Goal: Information Seeking & Learning: Learn about a topic

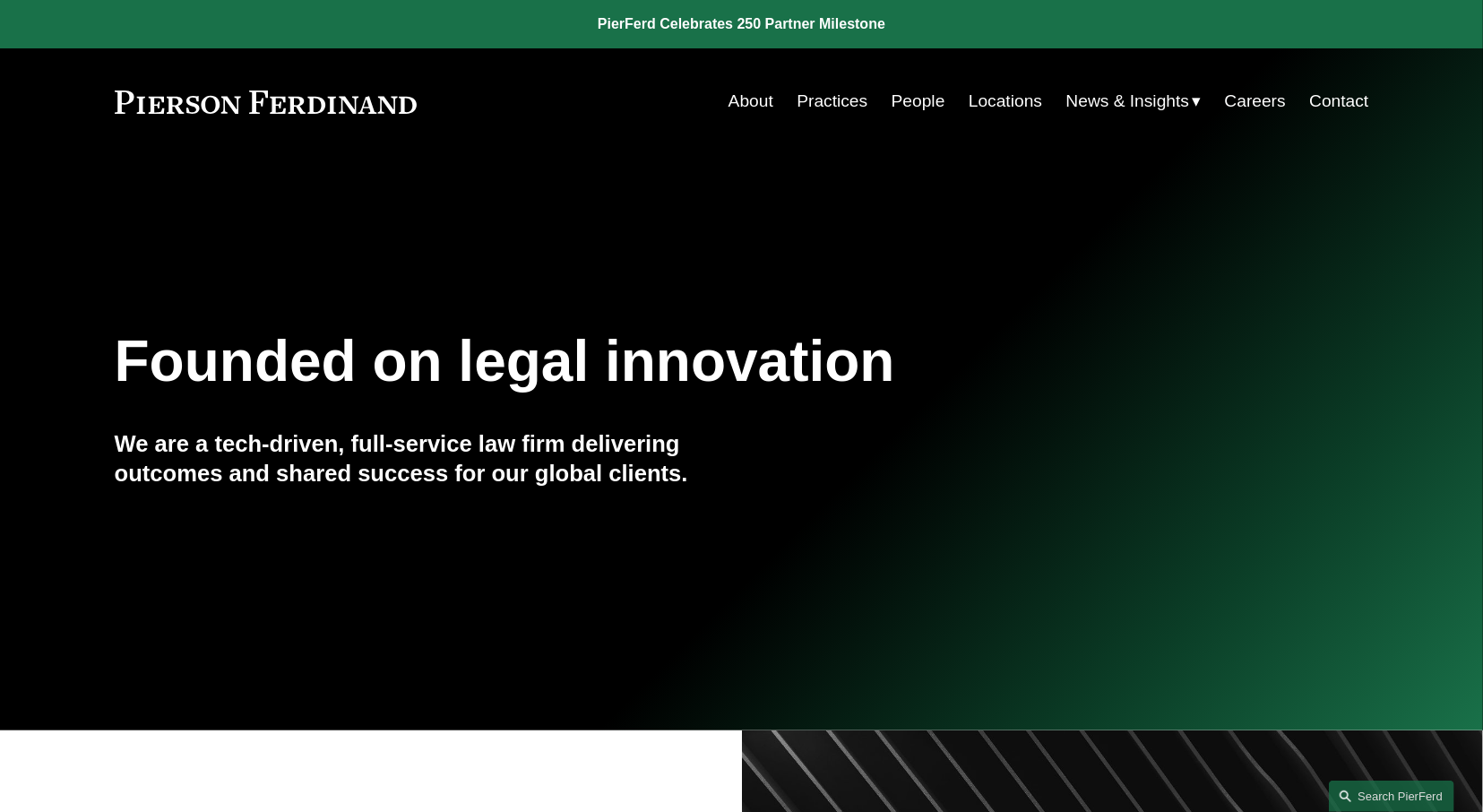
click at [1003, 100] on link "Locations" at bounding box center [1005, 101] width 73 height 34
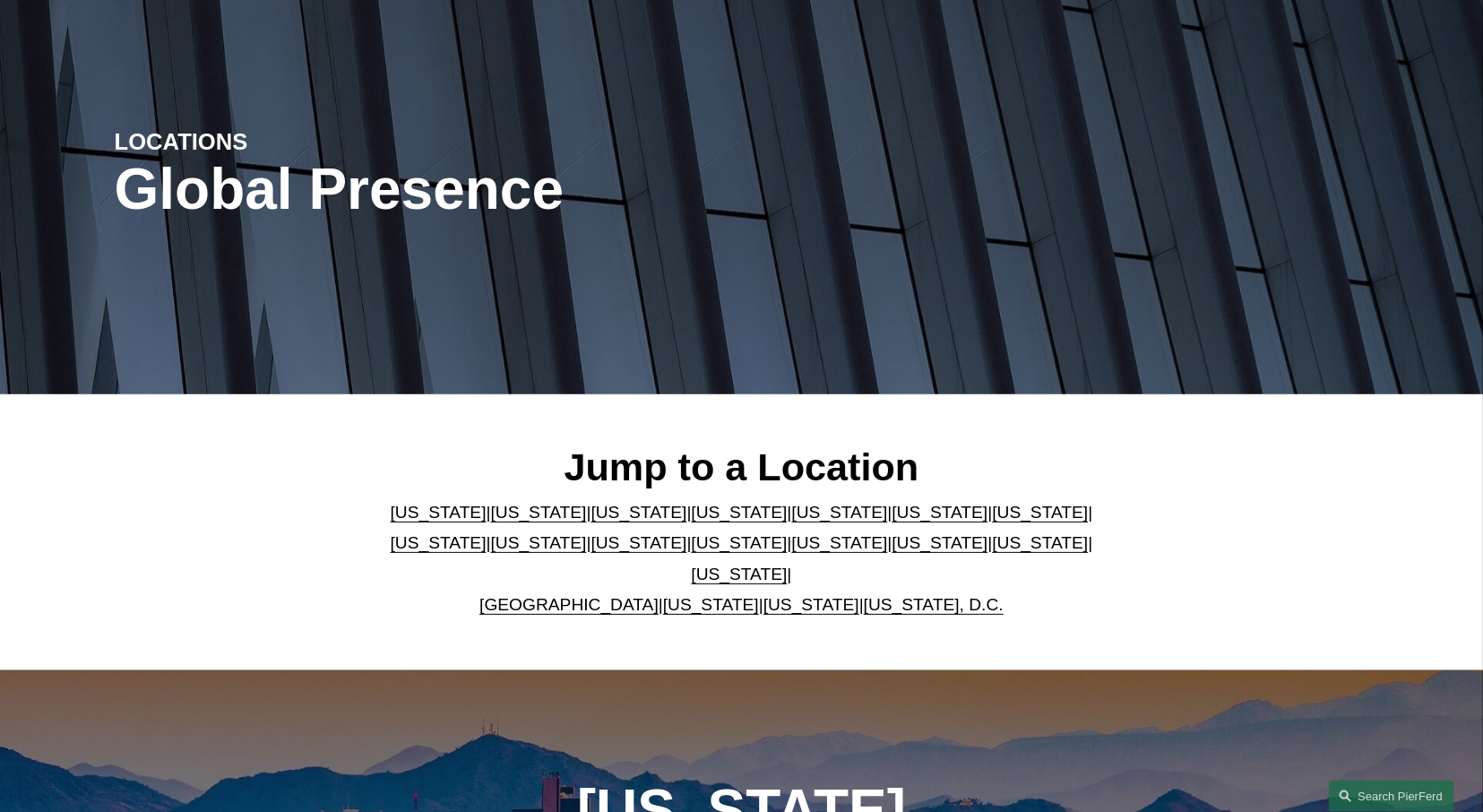
click at [800, 595] on link "[US_STATE]" at bounding box center [812, 604] width 96 height 19
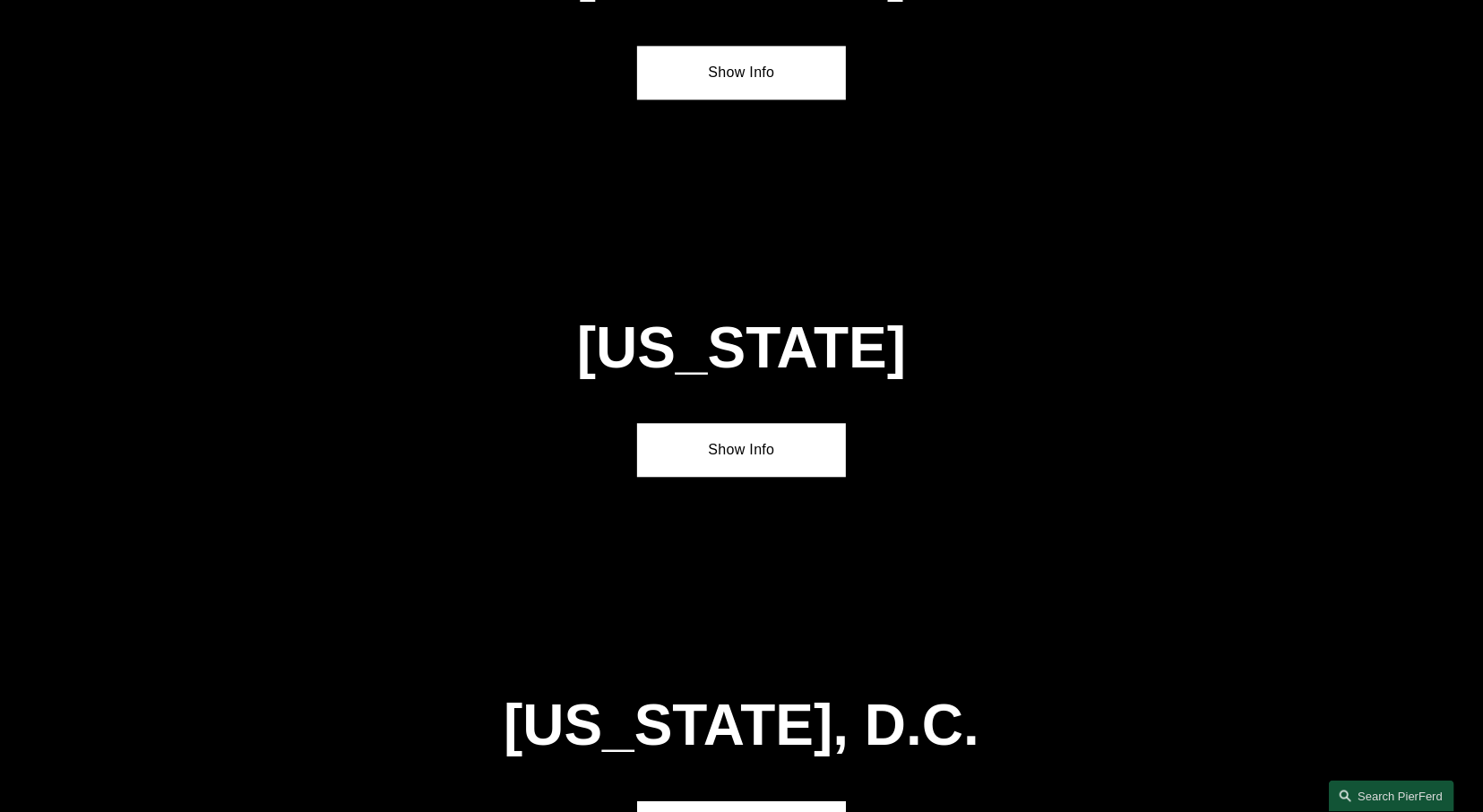
scroll to position [7208, 0]
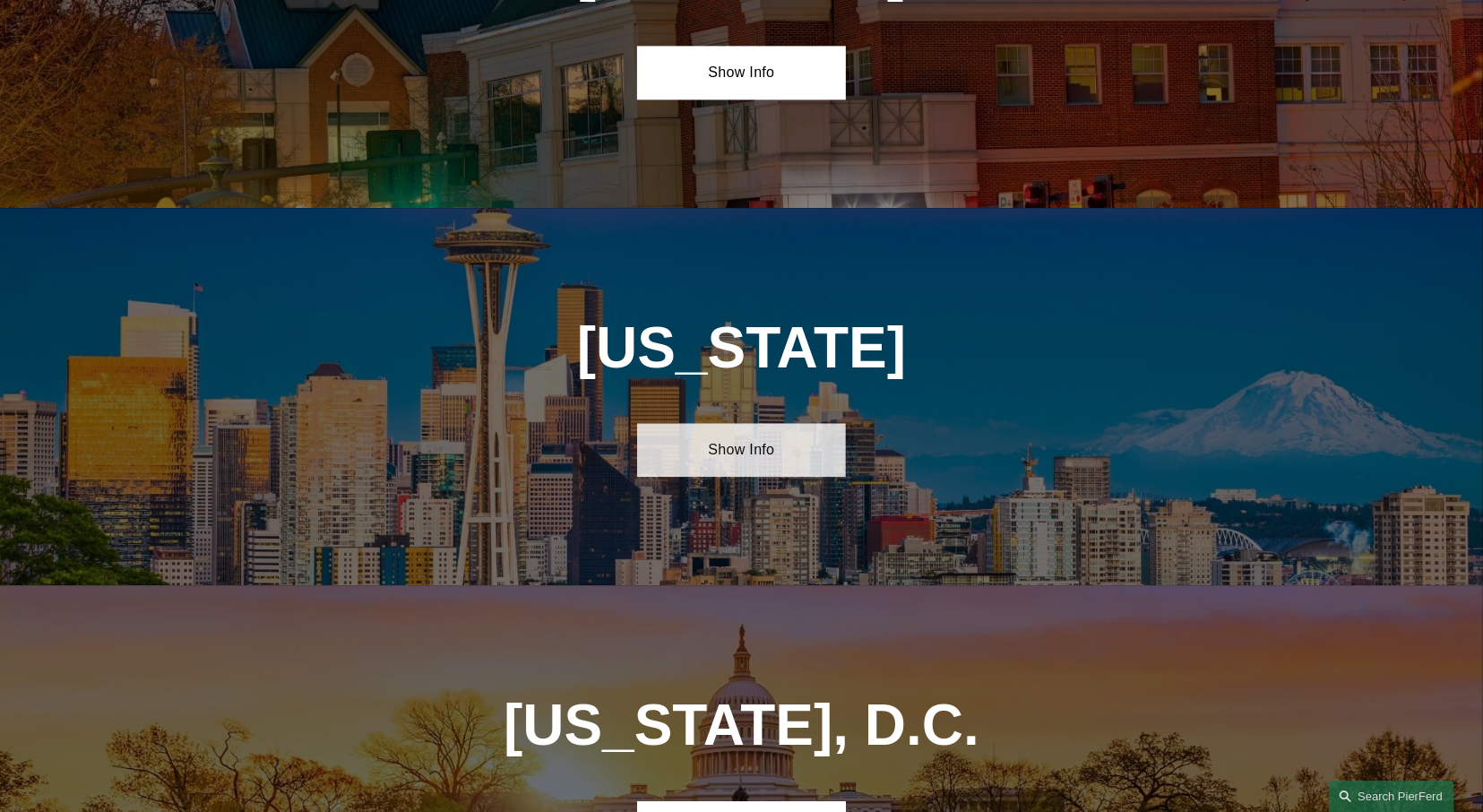
click at [760, 423] on link "Show Info" at bounding box center [741, 449] width 209 height 53
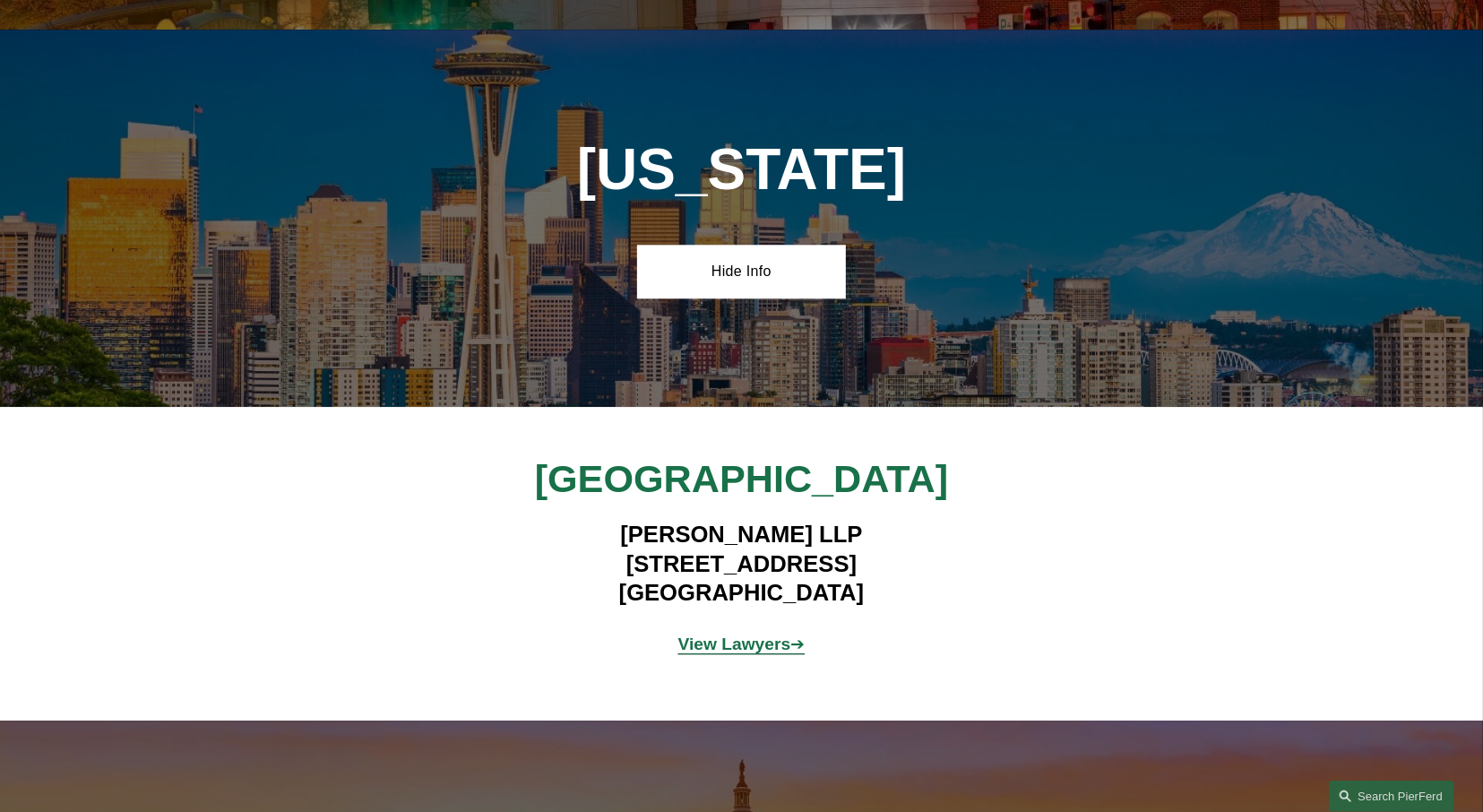
scroll to position [7395, 0]
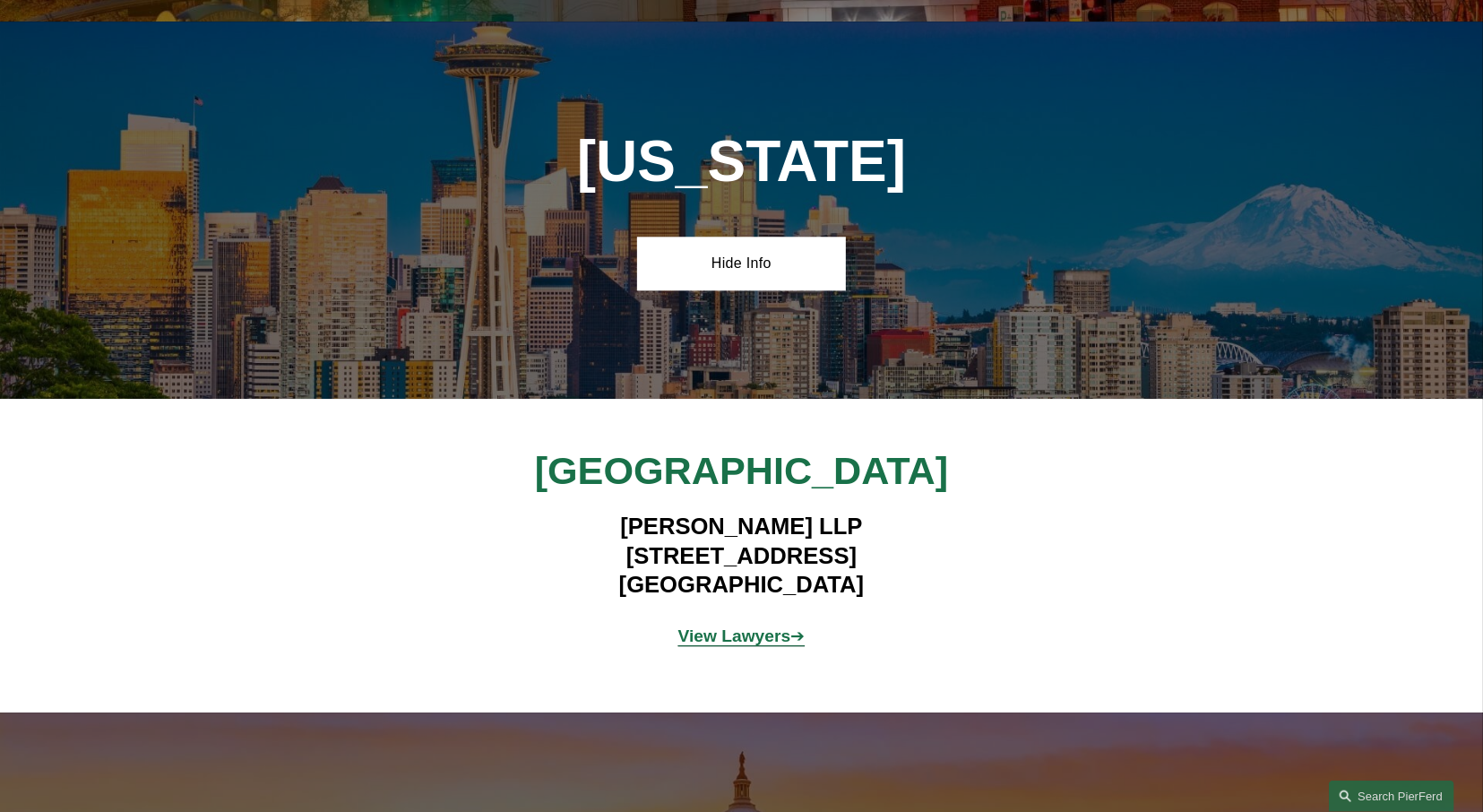
click at [747, 626] on strong "View Lawyers" at bounding box center [734, 636] width 113 height 19
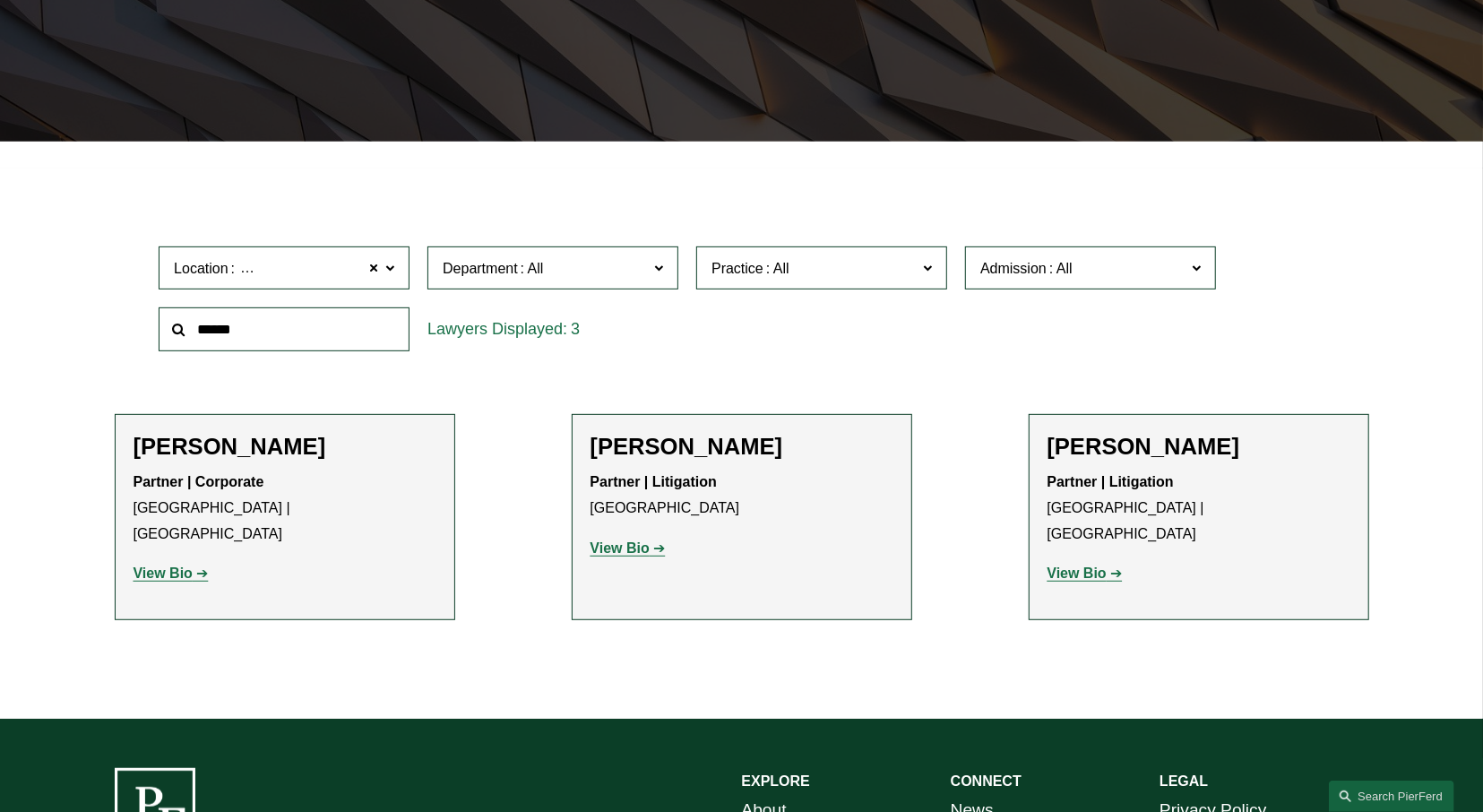
scroll to position [387, 0]
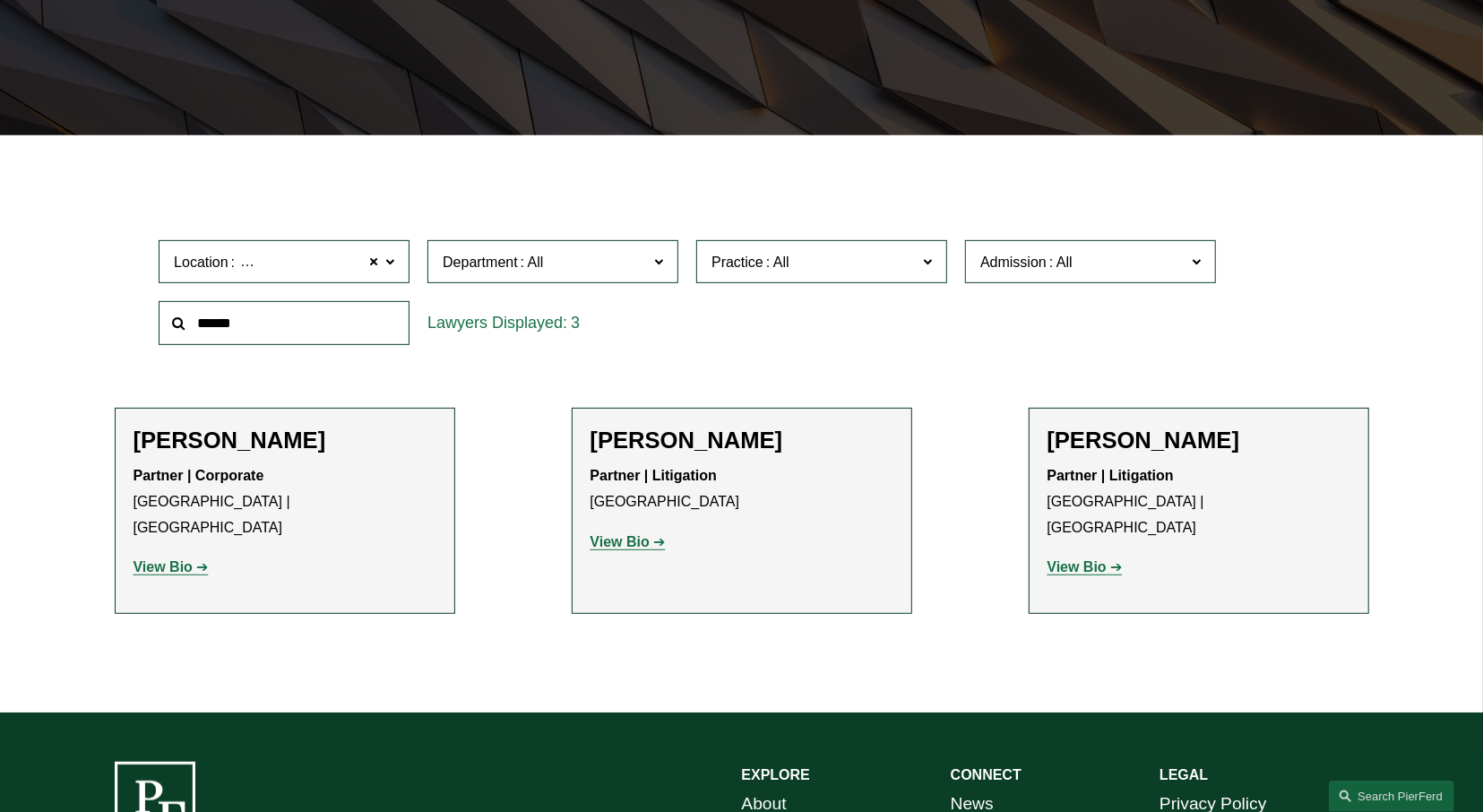
click at [185, 559] on strong "View Bio" at bounding box center [163, 566] width 59 height 15
click at [160, 559] on strong "View Bio" at bounding box center [163, 566] width 59 height 15
click at [663, 543] on link "View Bio" at bounding box center [628, 542] width 75 height 15
click at [1096, 559] on strong "View Bio" at bounding box center [1077, 566] width 59 height 15
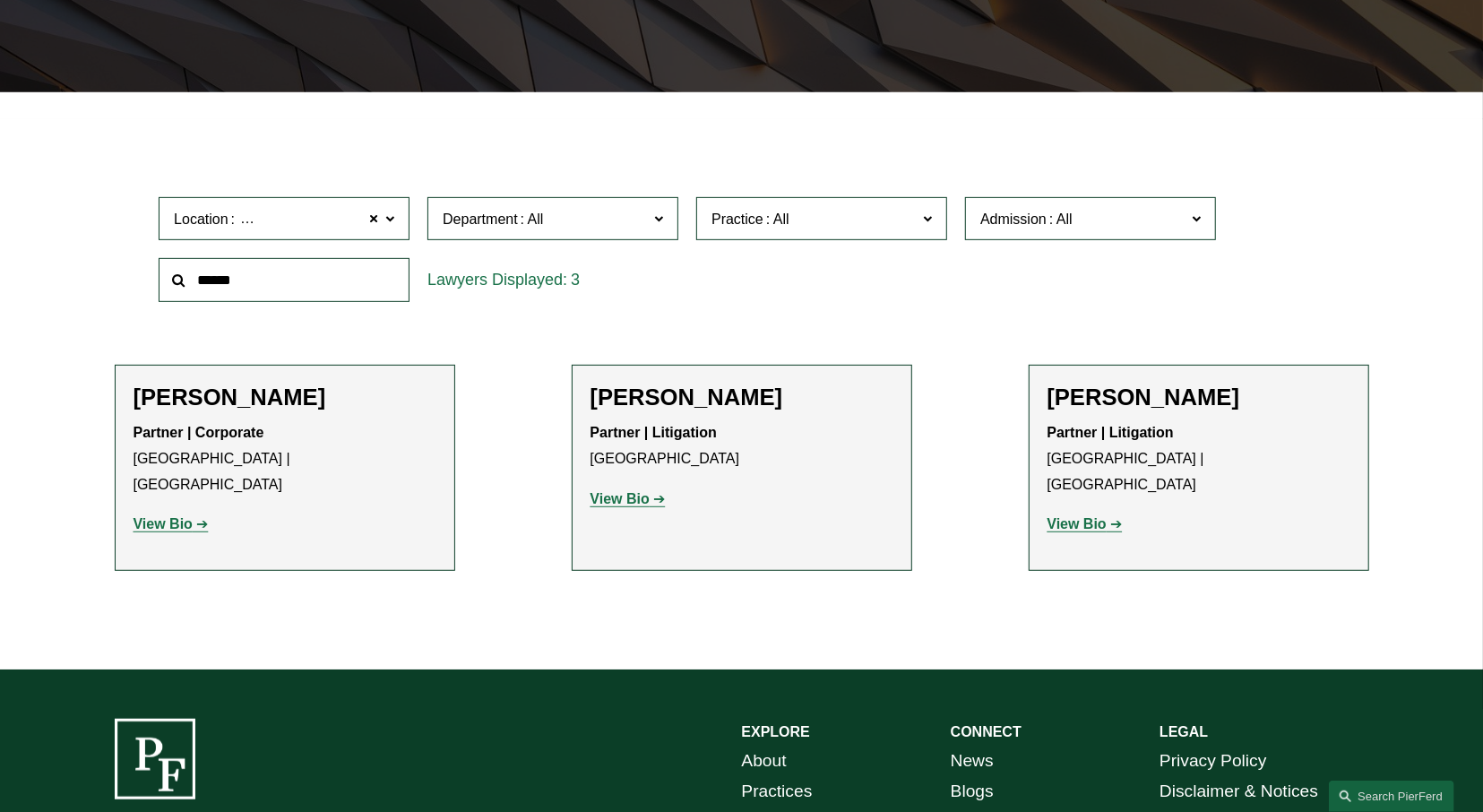
scroll to position [445, 0]
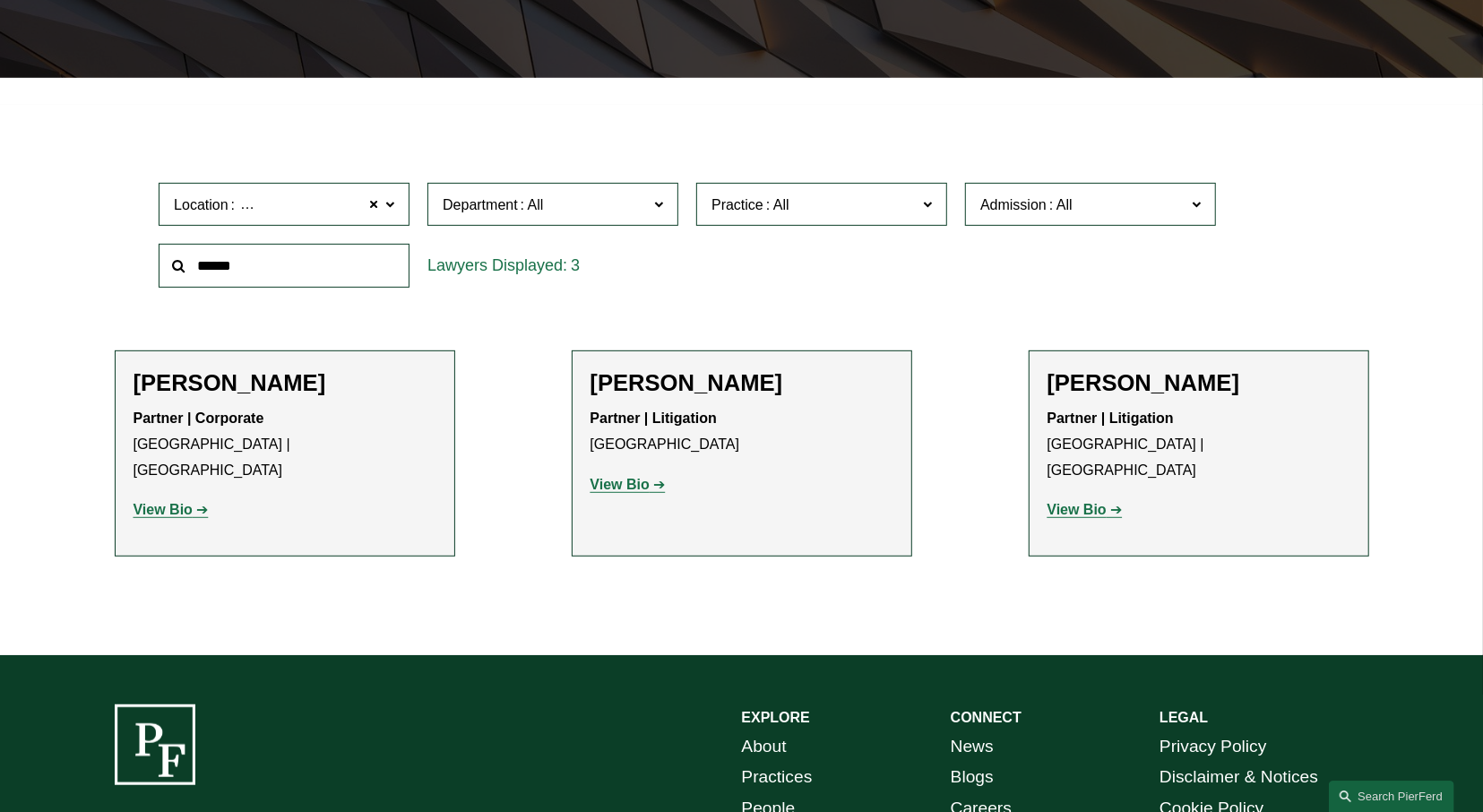
click at [157, 502] on strong "View Bio" at bounding box center [163, 509] width 59 height 15
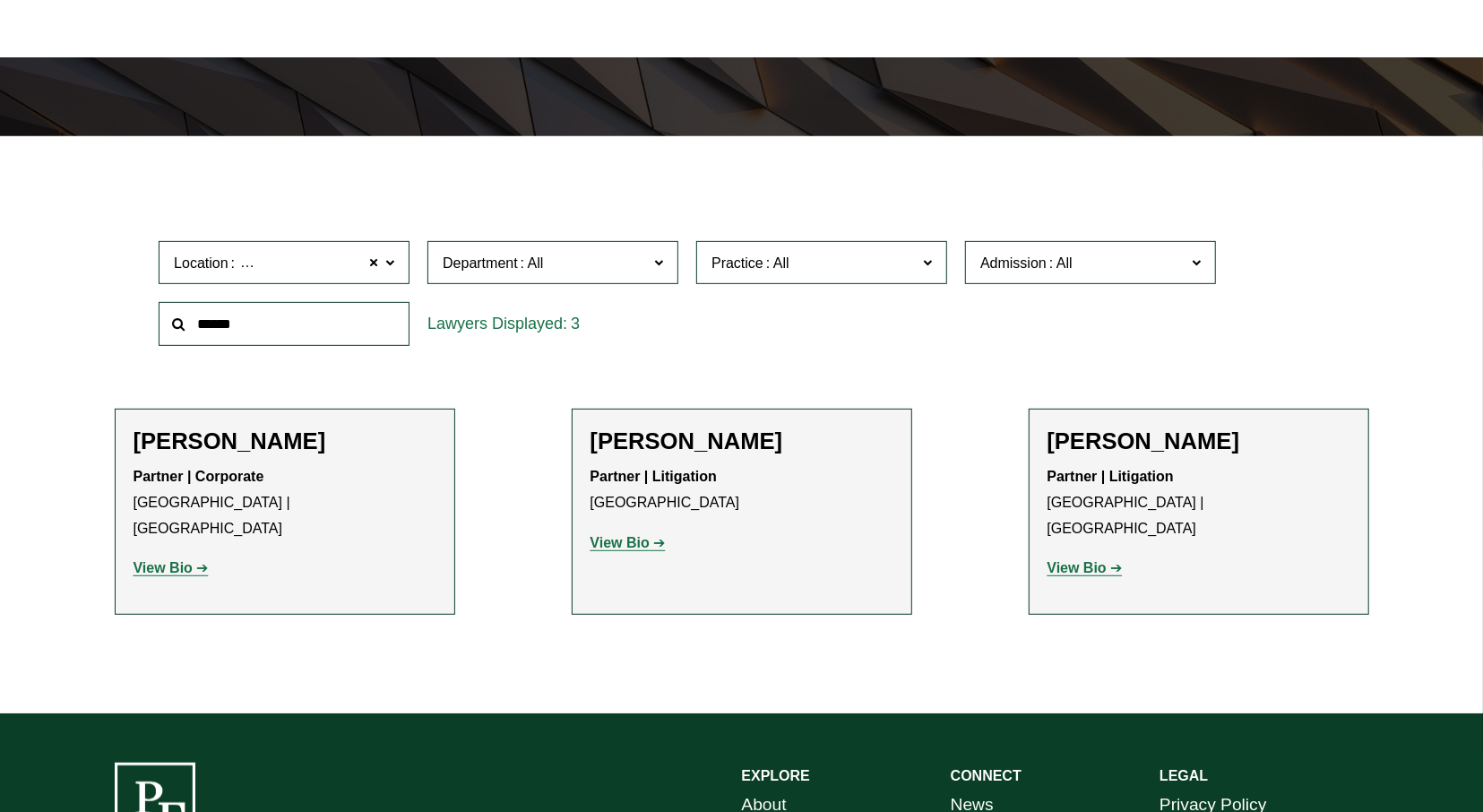
scroll to position [387, 0]
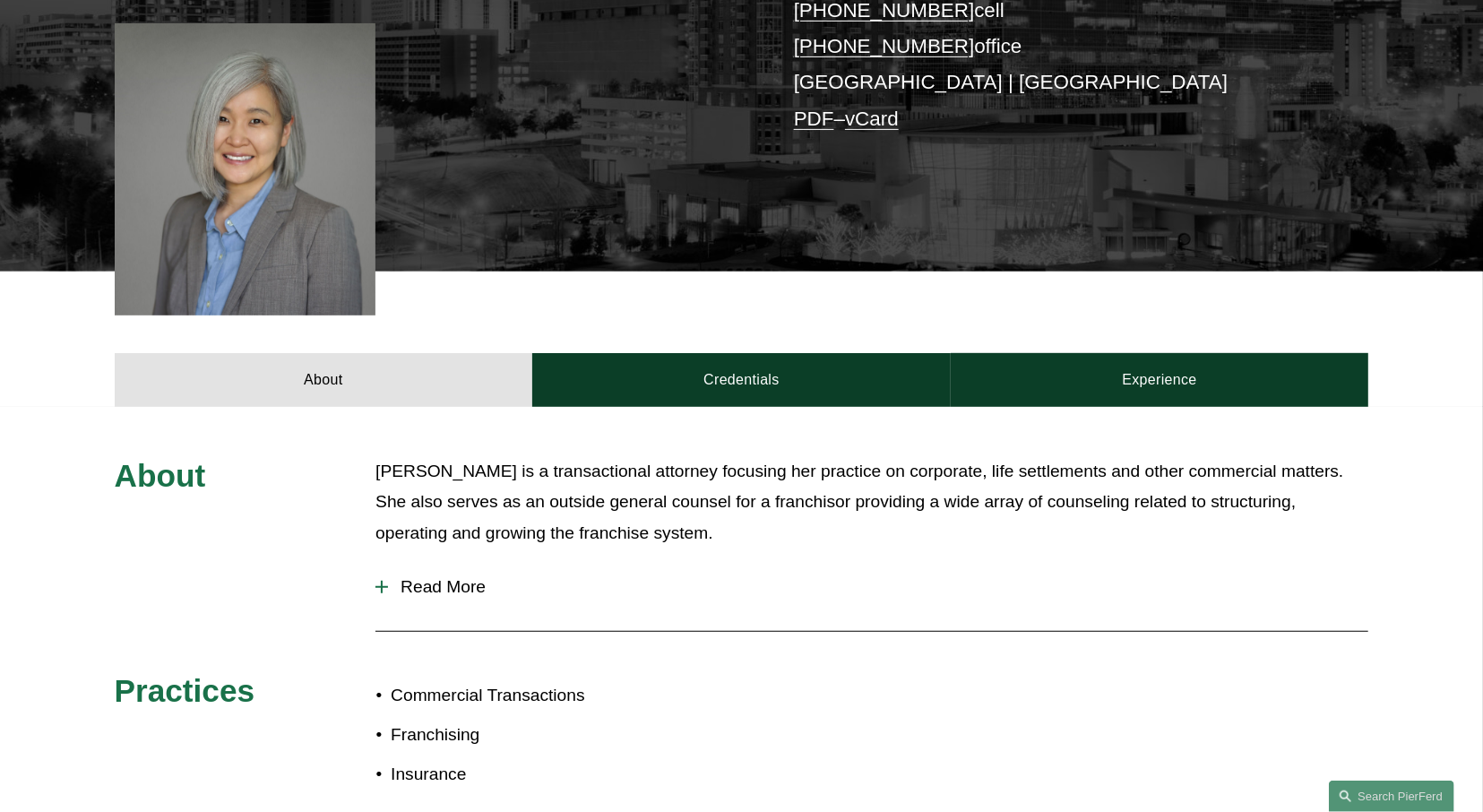
scroll to position [470, 0]
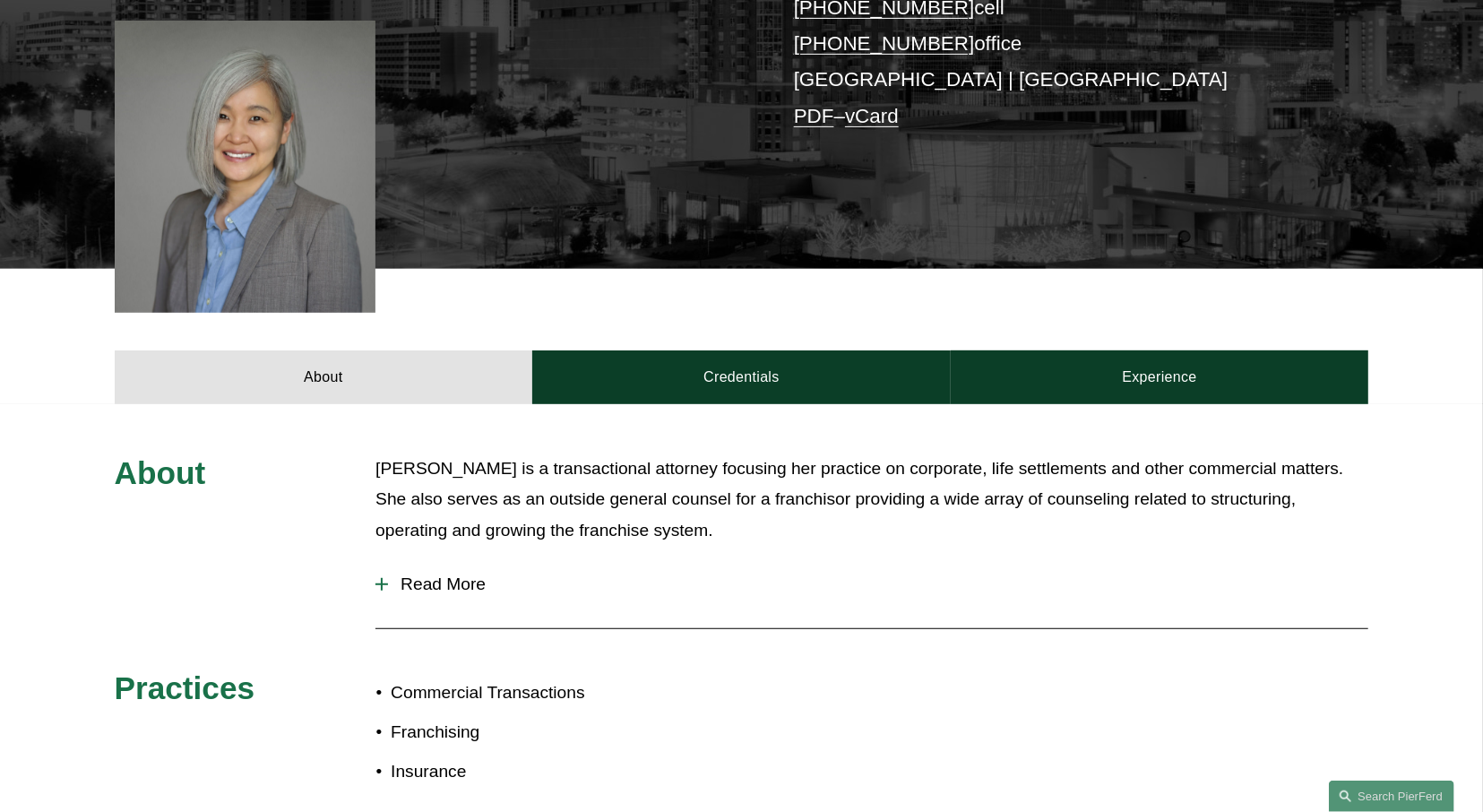
click at [424, 574] on span "Read More" at bounding box center [878, 584] width 981 height 20
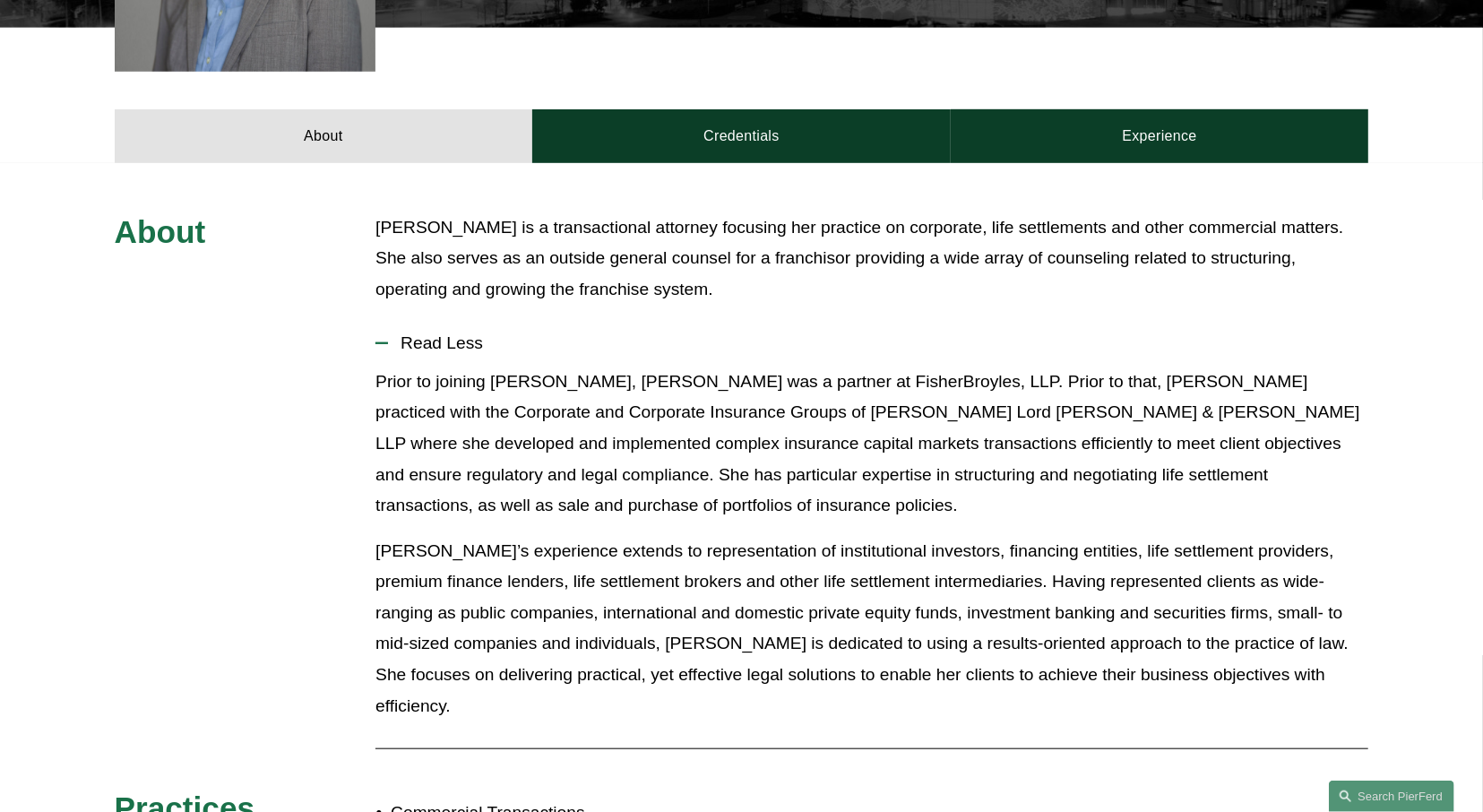
scroll to position [464, 0]
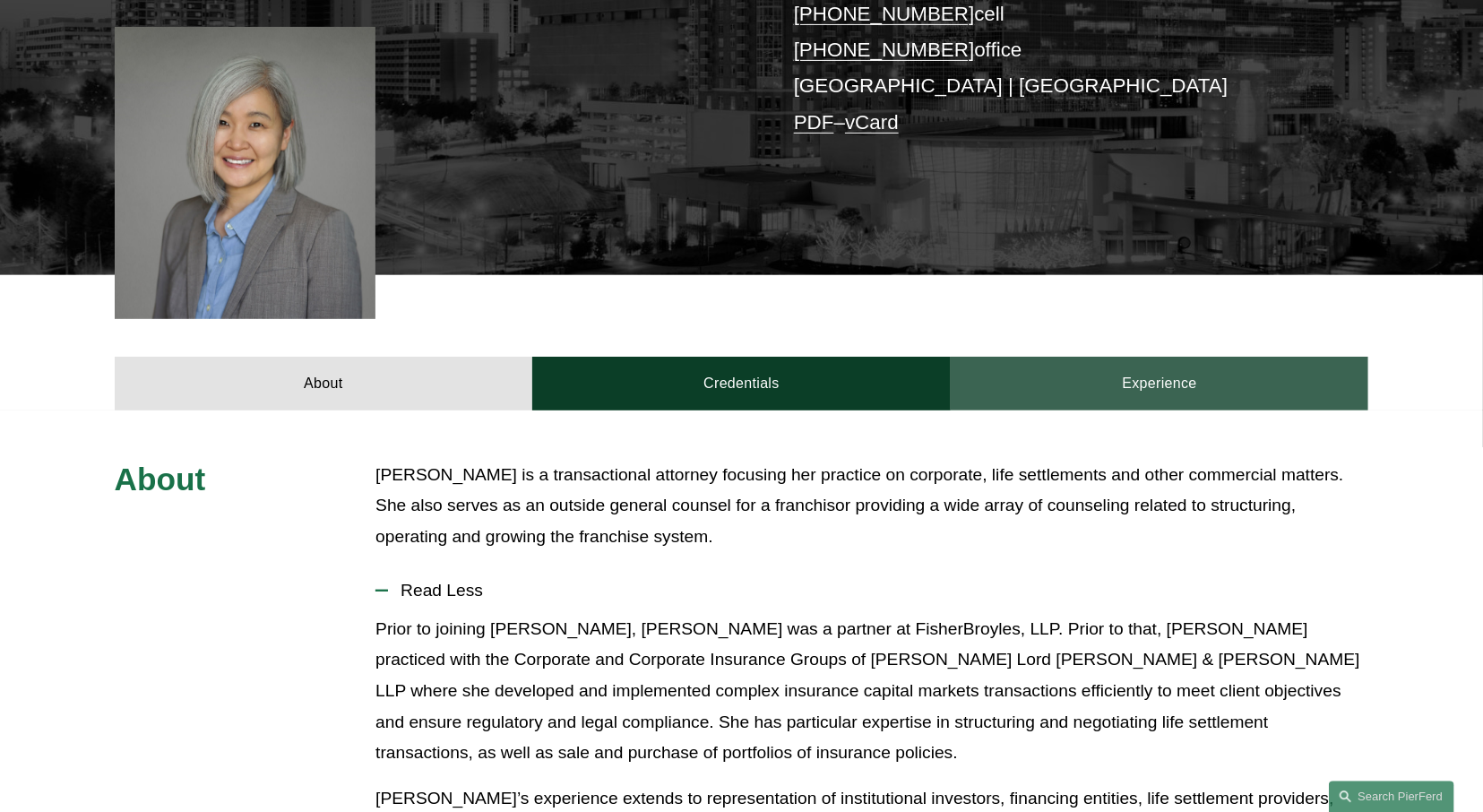
click at [1130, 362] on link "Experience" at bounding box center [1159, 384] width 418 height 53
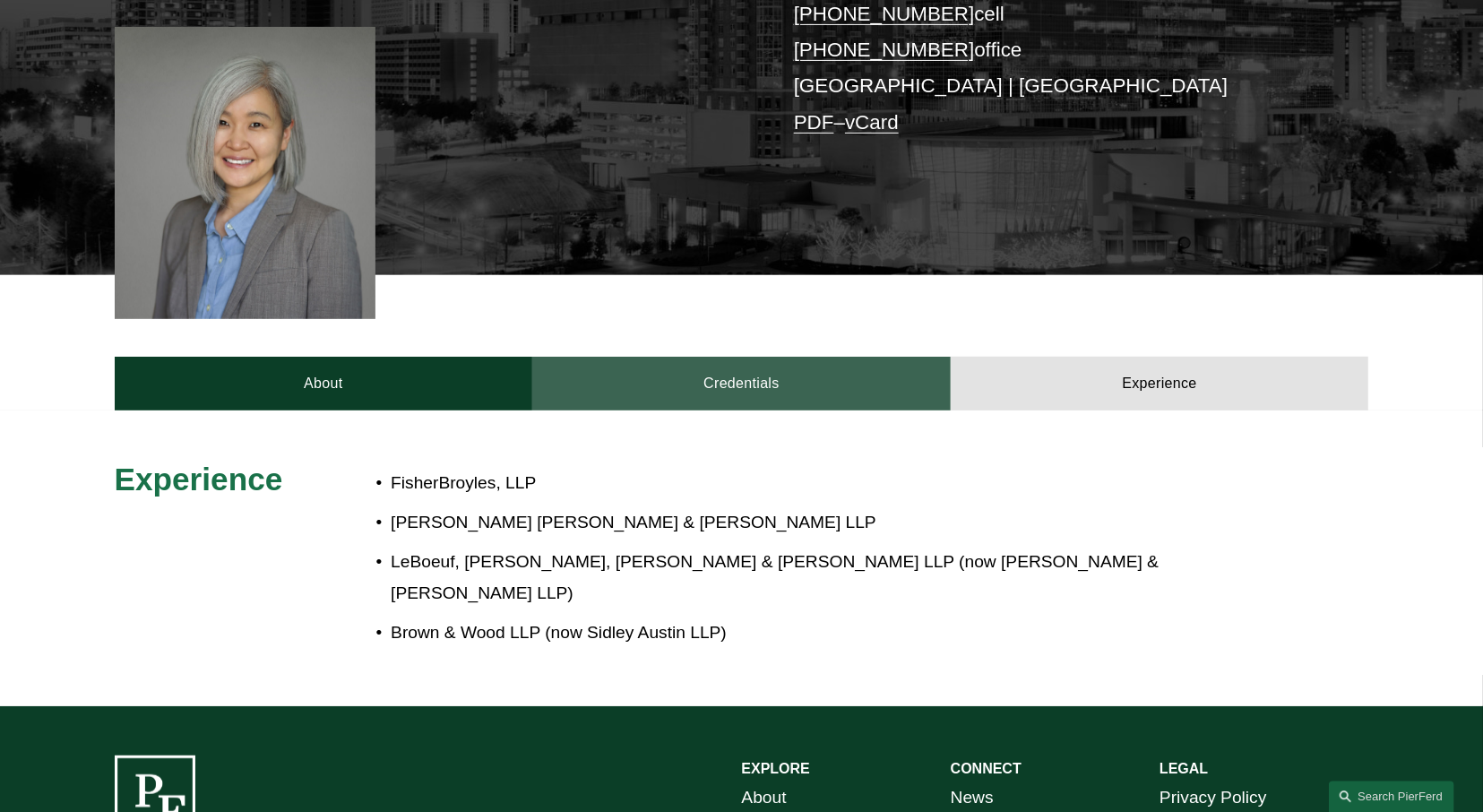
click at [681, 357] on link "Credentials" at bounding box center [741, 384] width 418 height 53
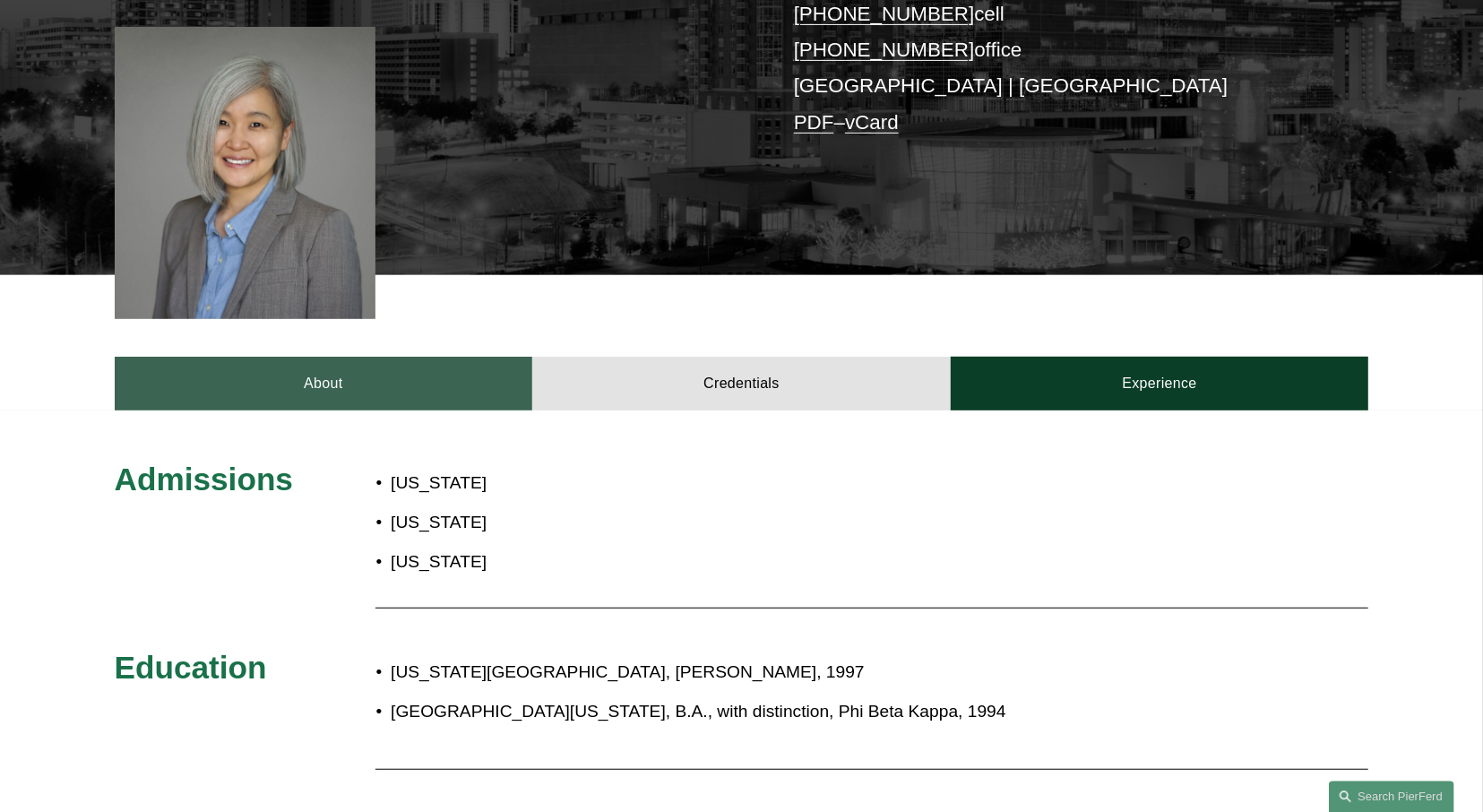
click at [352, 364] on link "About" at bounding box center [323, 384] width 418 height 53
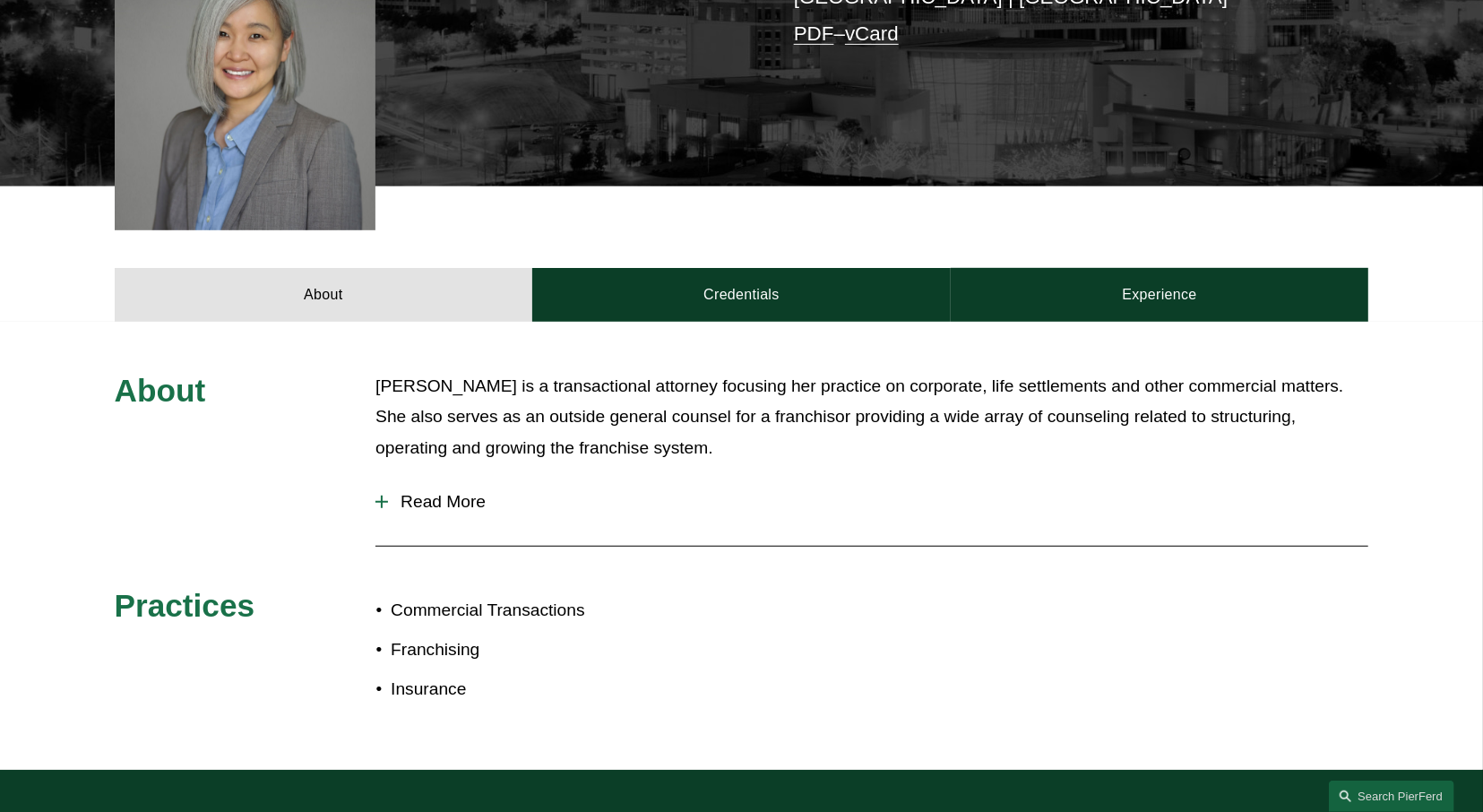
scroll to position [642, 0]
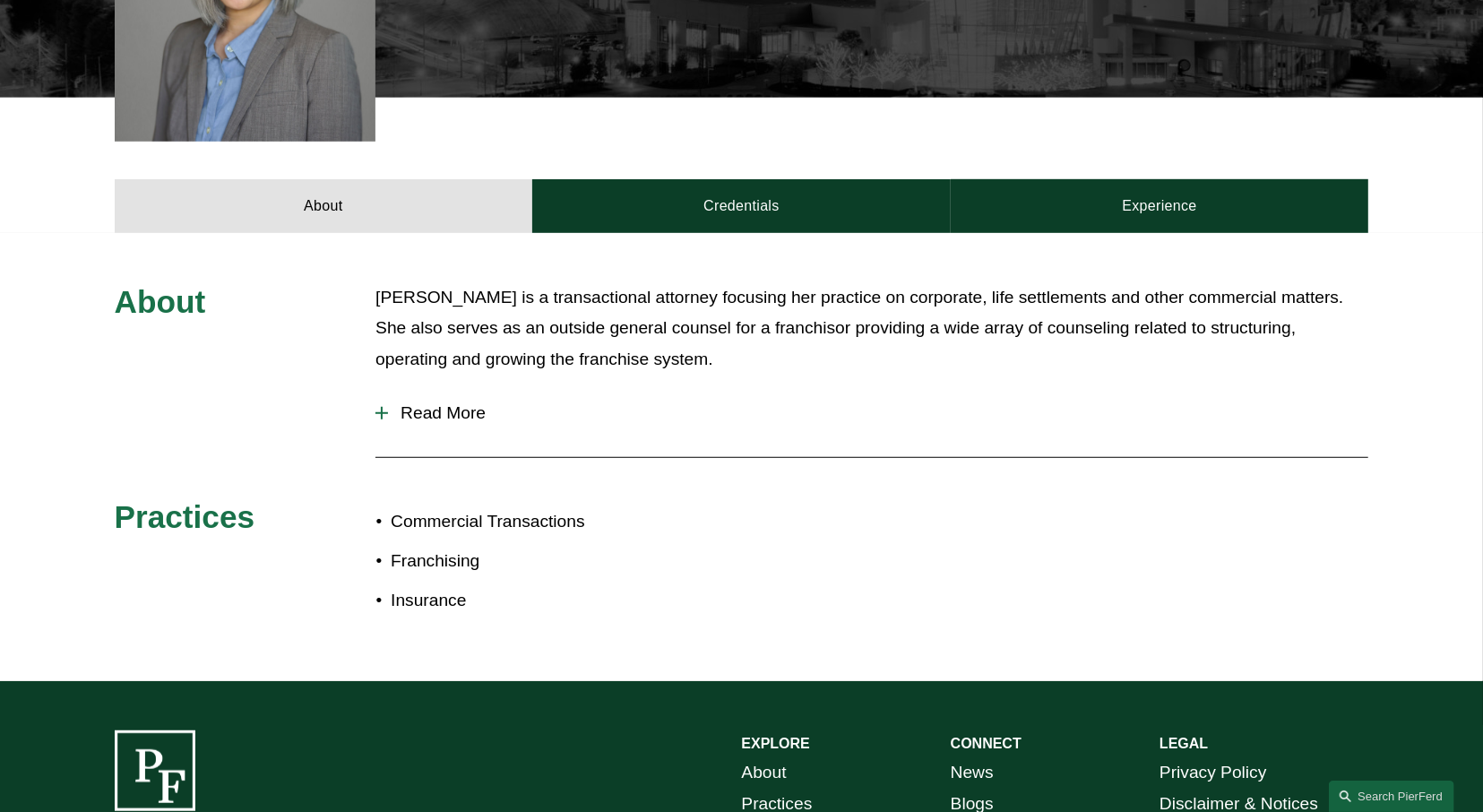
click at [449, 403] on span "Read More" at bounding box center [878, 412] width 981 height 20
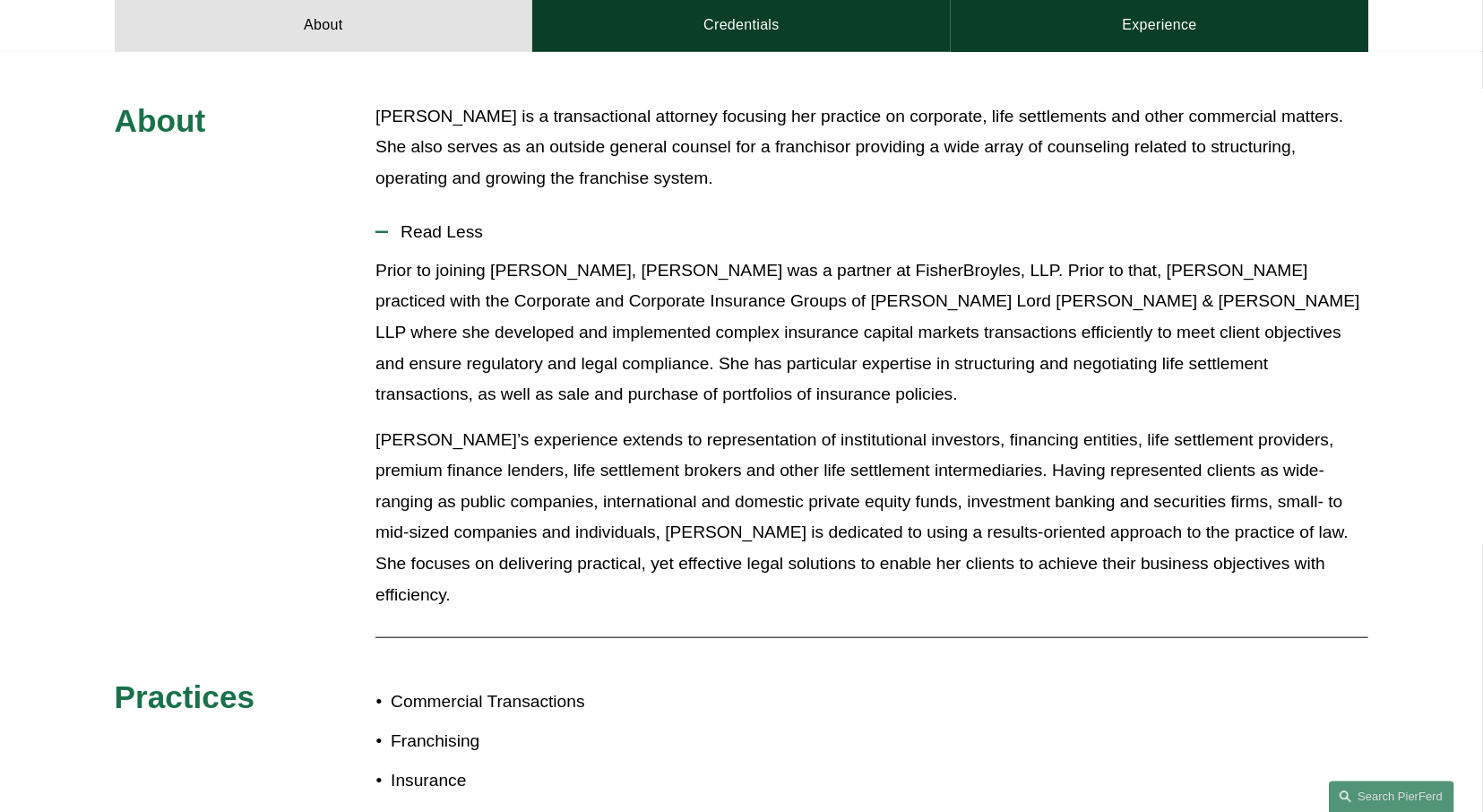
scroll to position [824, 0]
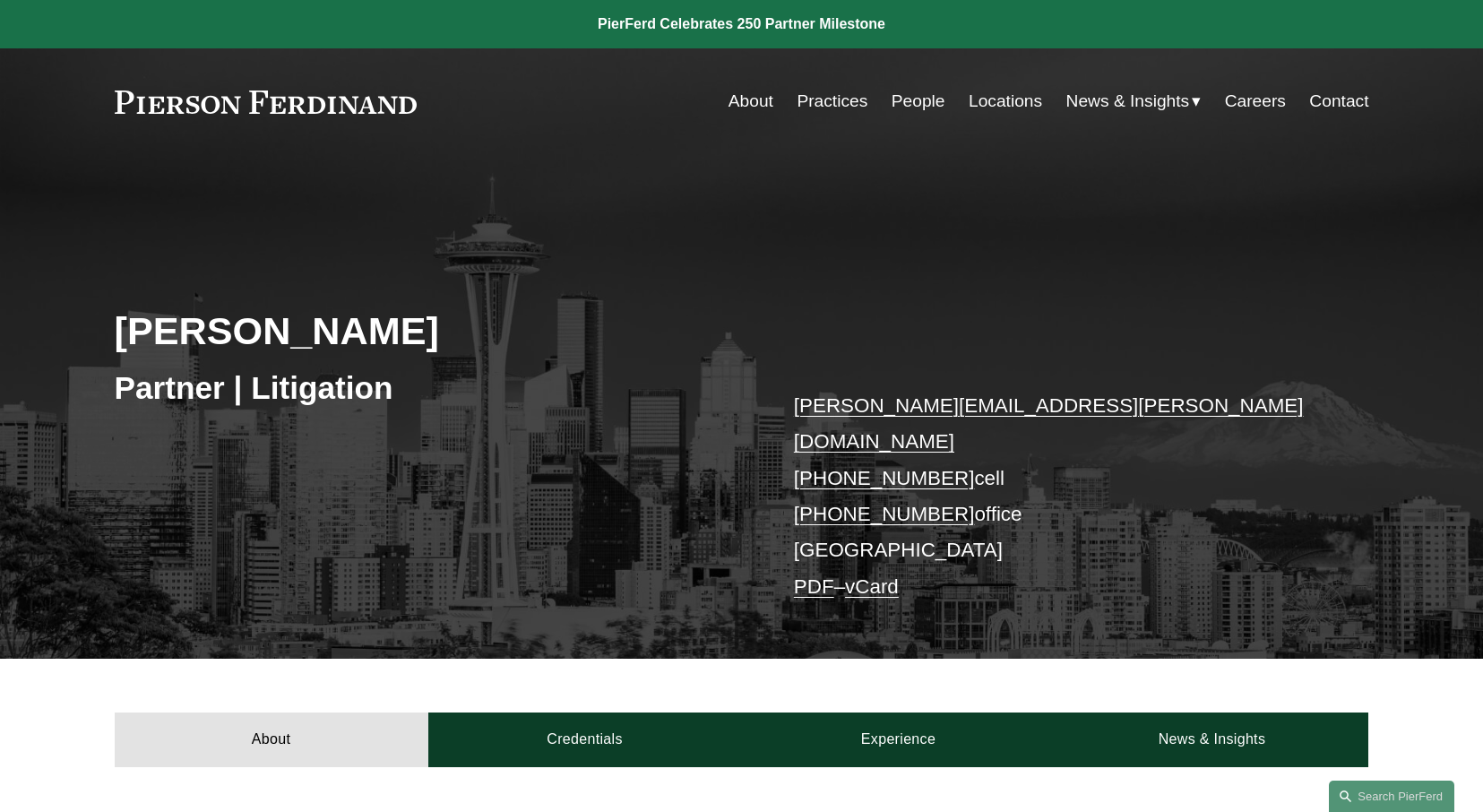
scroll to position [585, 0]
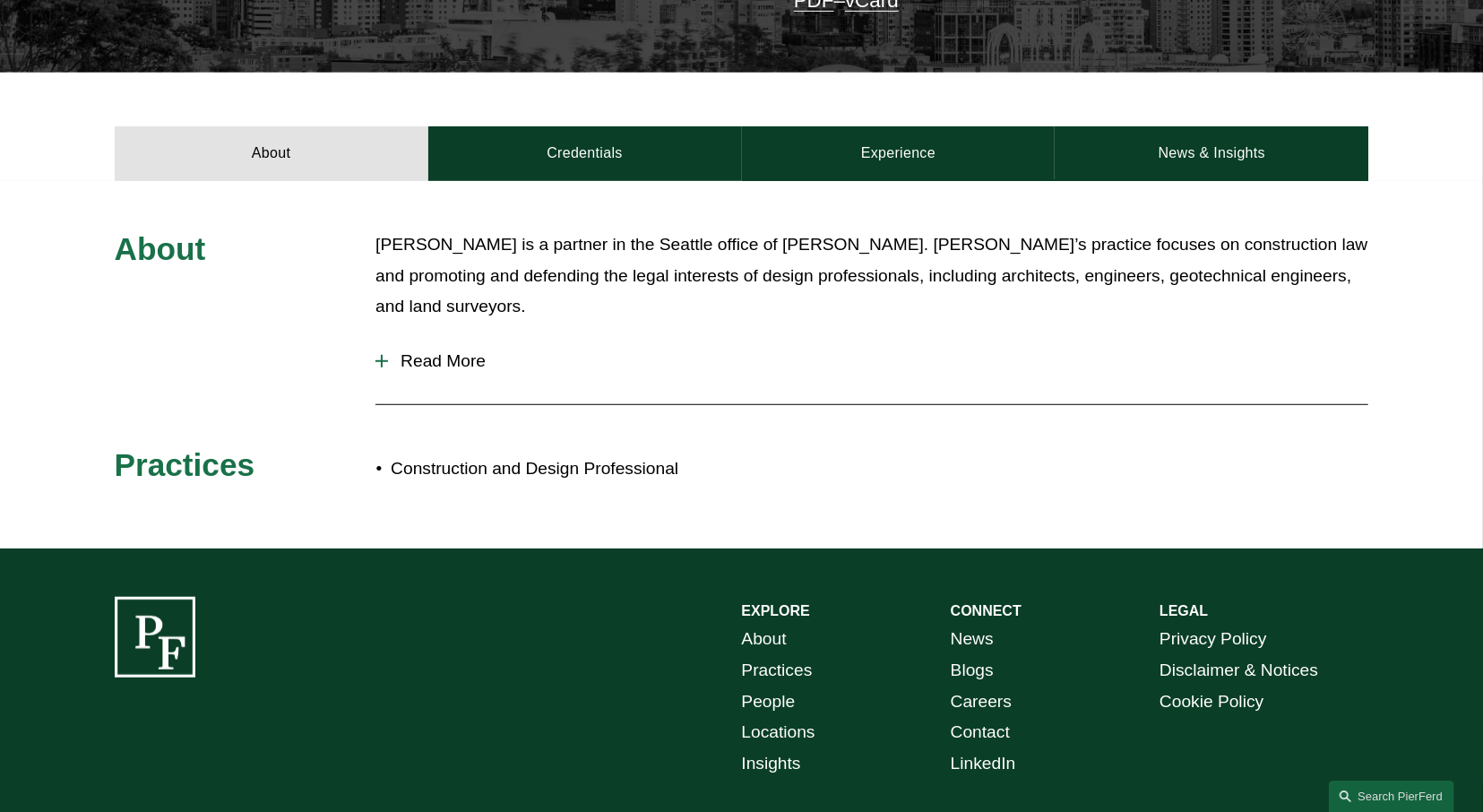
click at [471, 351] on span "Read More" at bounding box center [878, 361] width 981 height 20
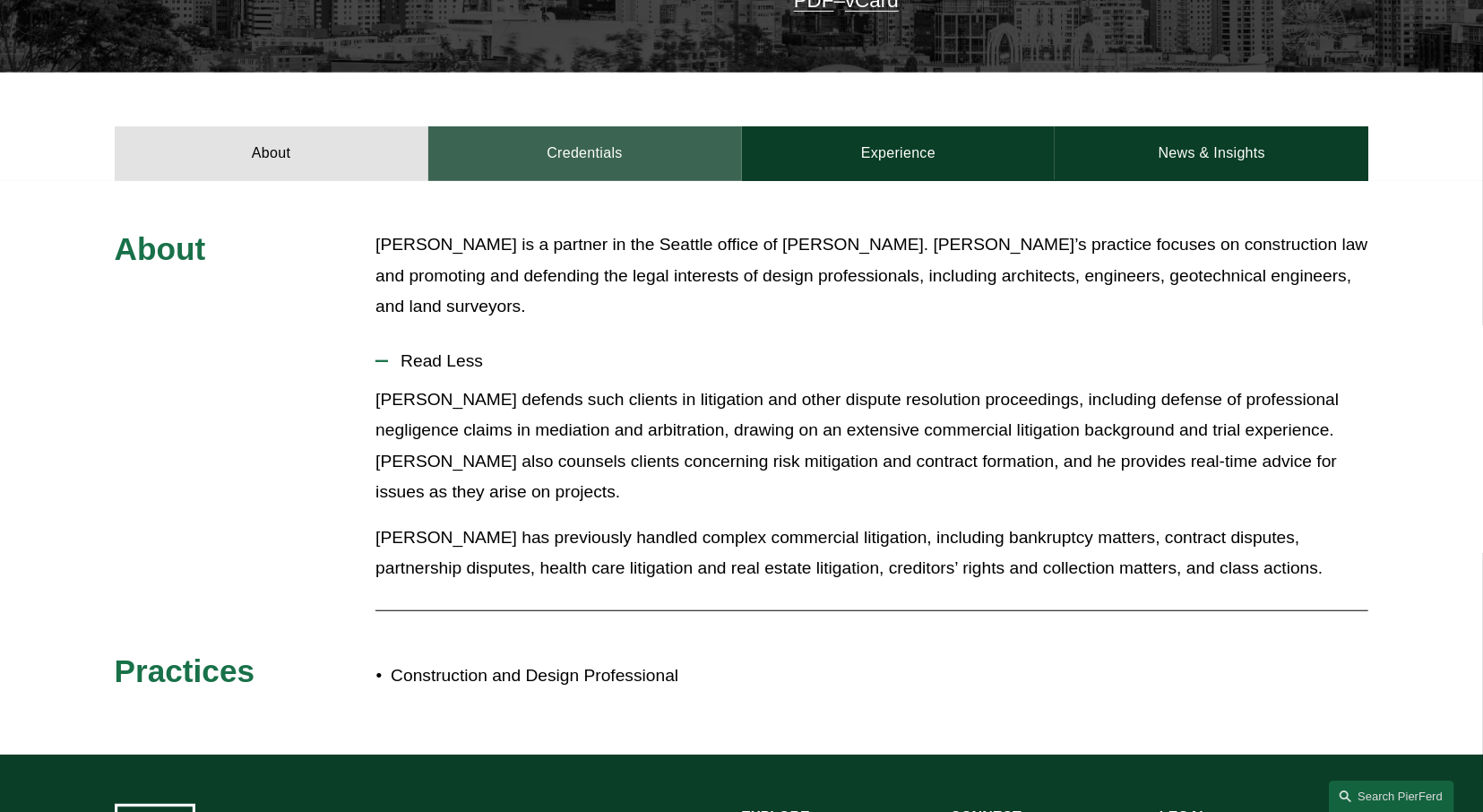
click at [607, 147] on link "Credentials" at bounding box center [585, 153] width 313 height 53
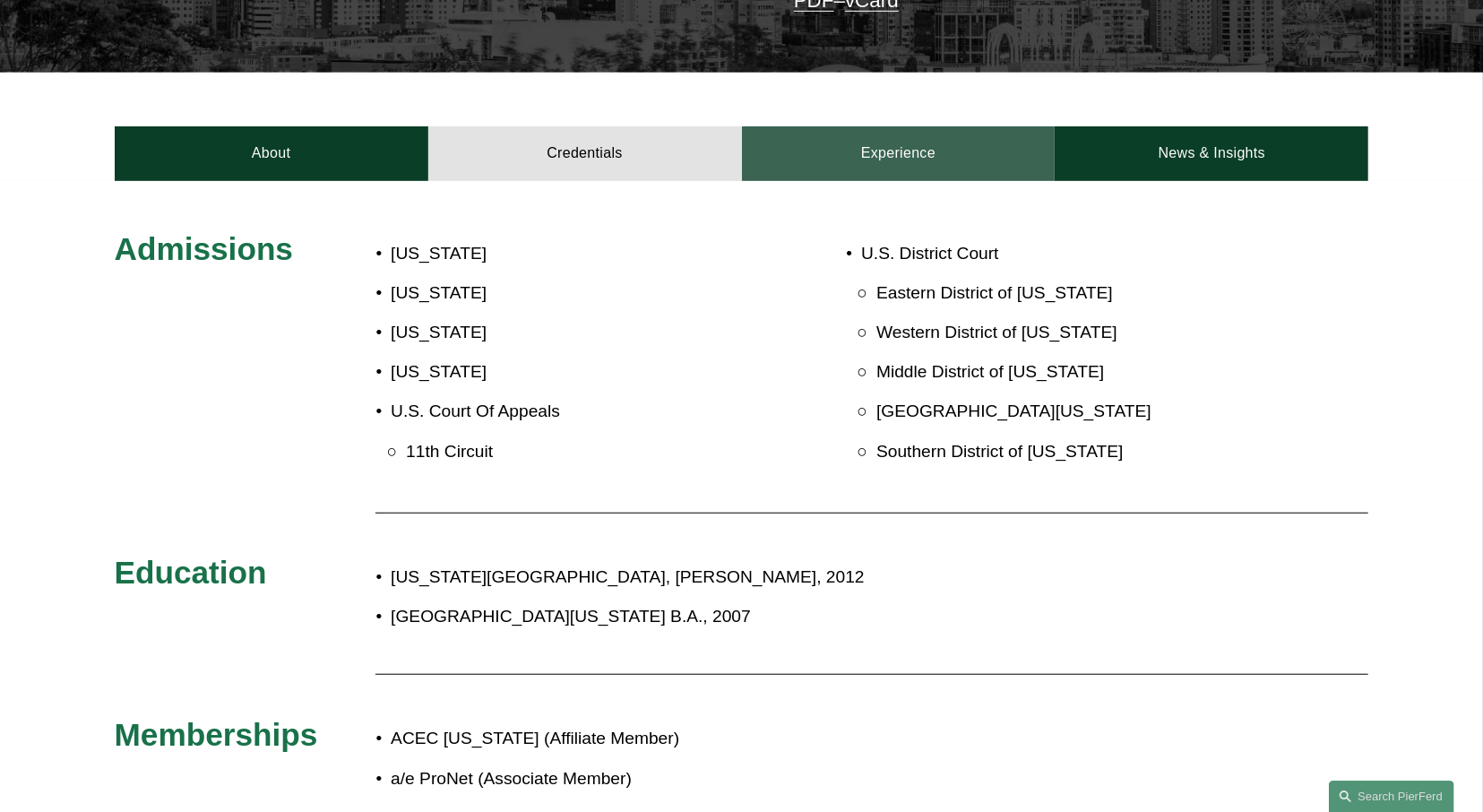
click at [875, 147] on link "Experience" at bounding box center [898, 153] width 313 height 53
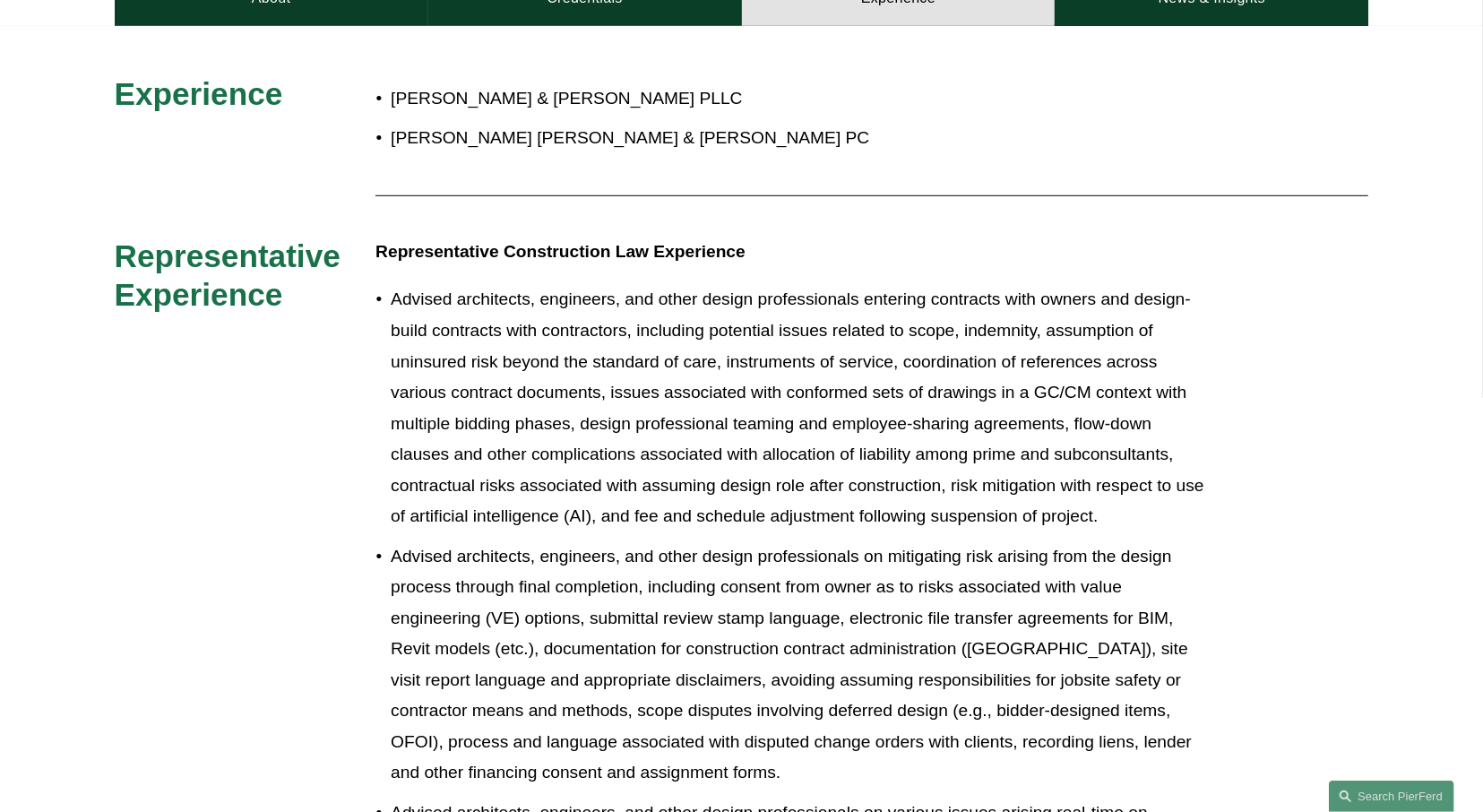
scroll to position [740, 0]
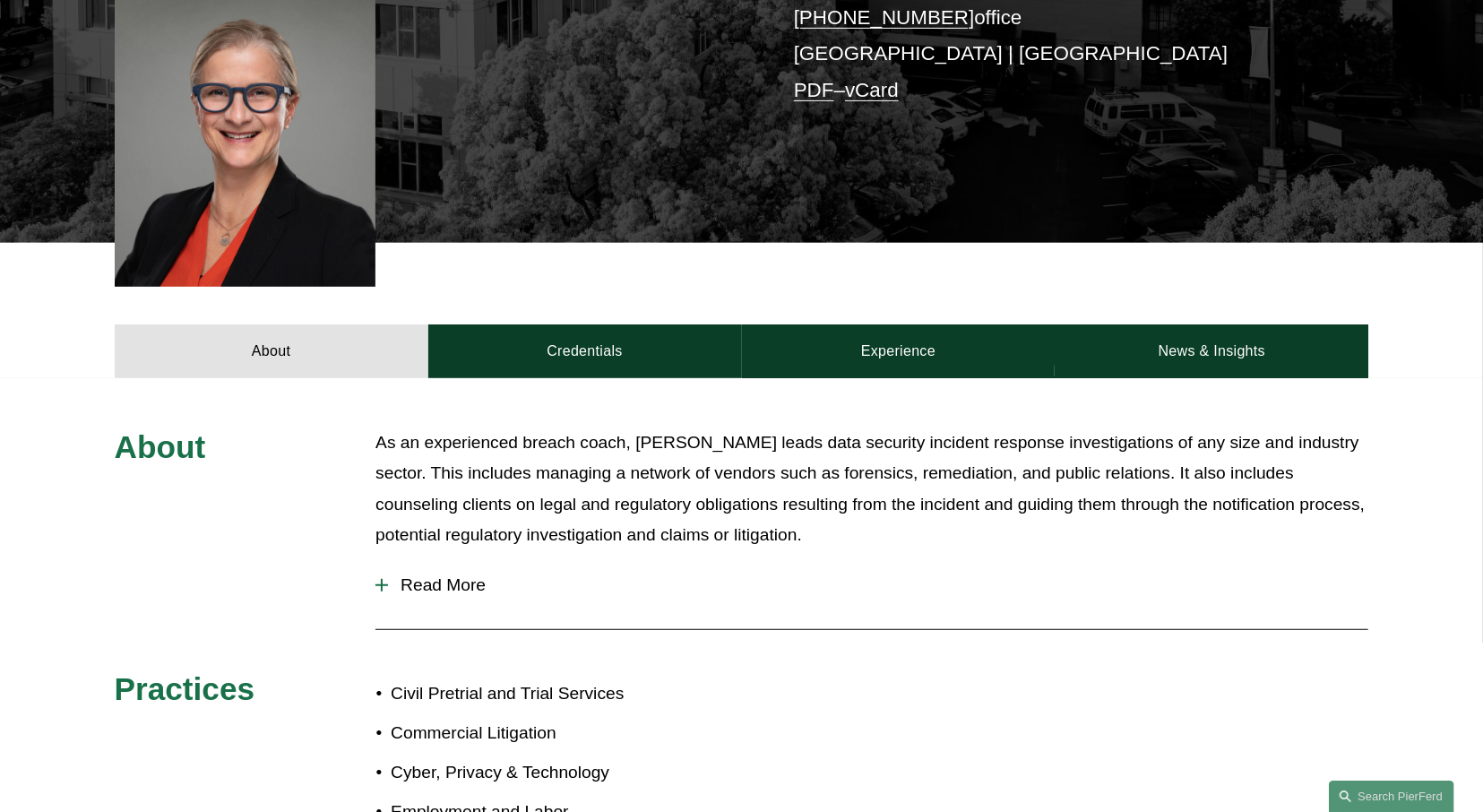
scroll to position [497, 0]
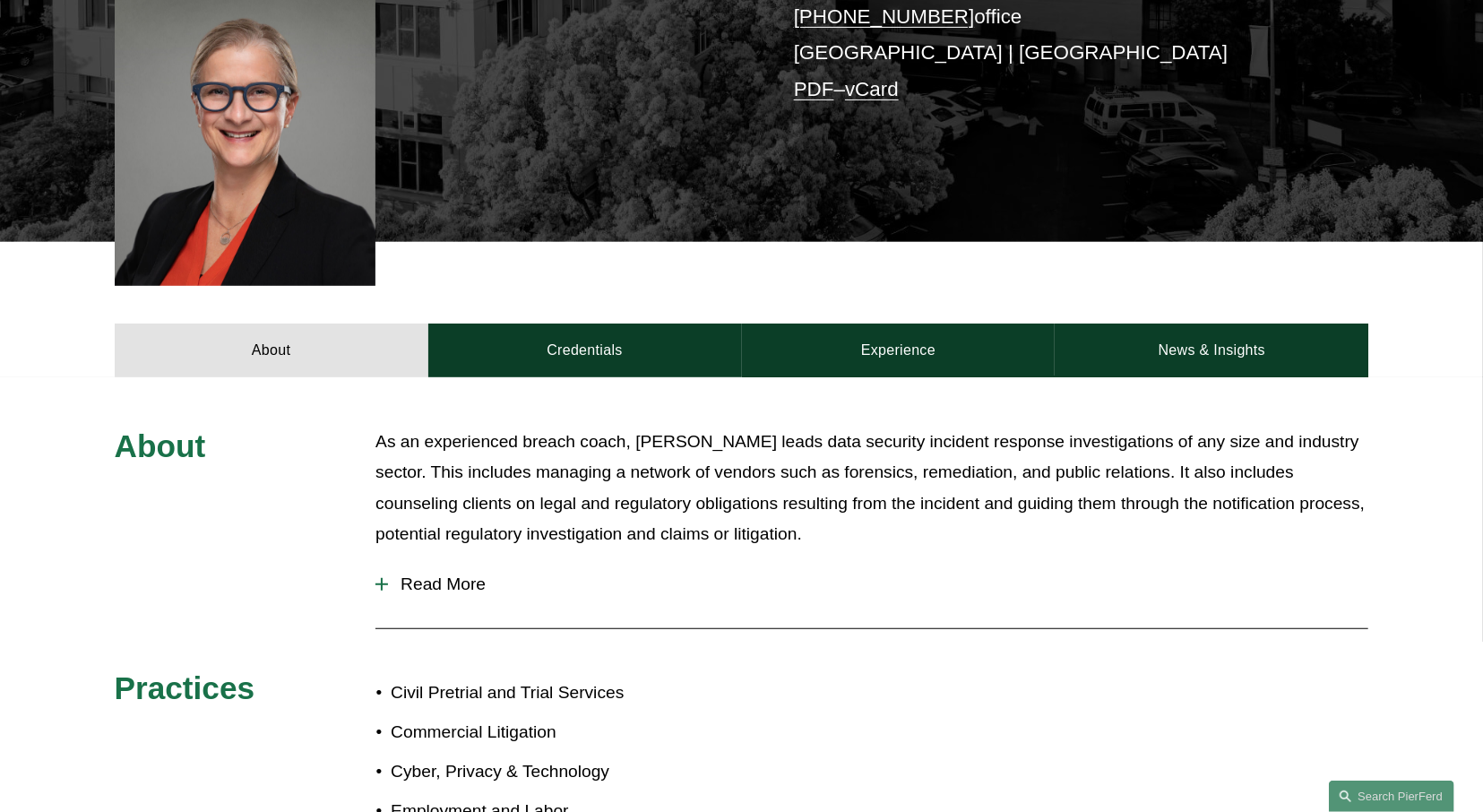
click at [469, 574] on span "Read More" at bounding box center [878, 584] width 981 height 20
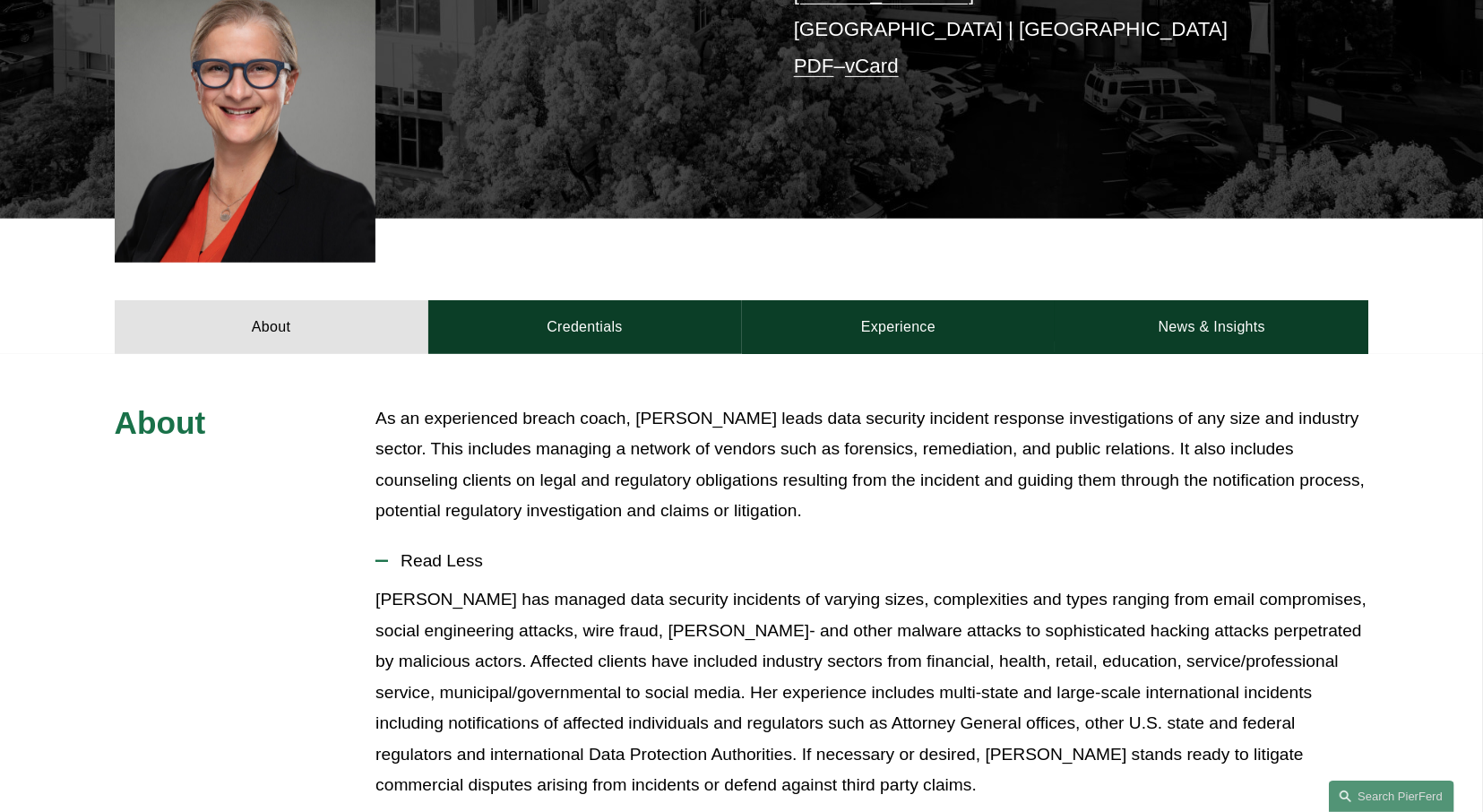
scroll to position [520, 0]
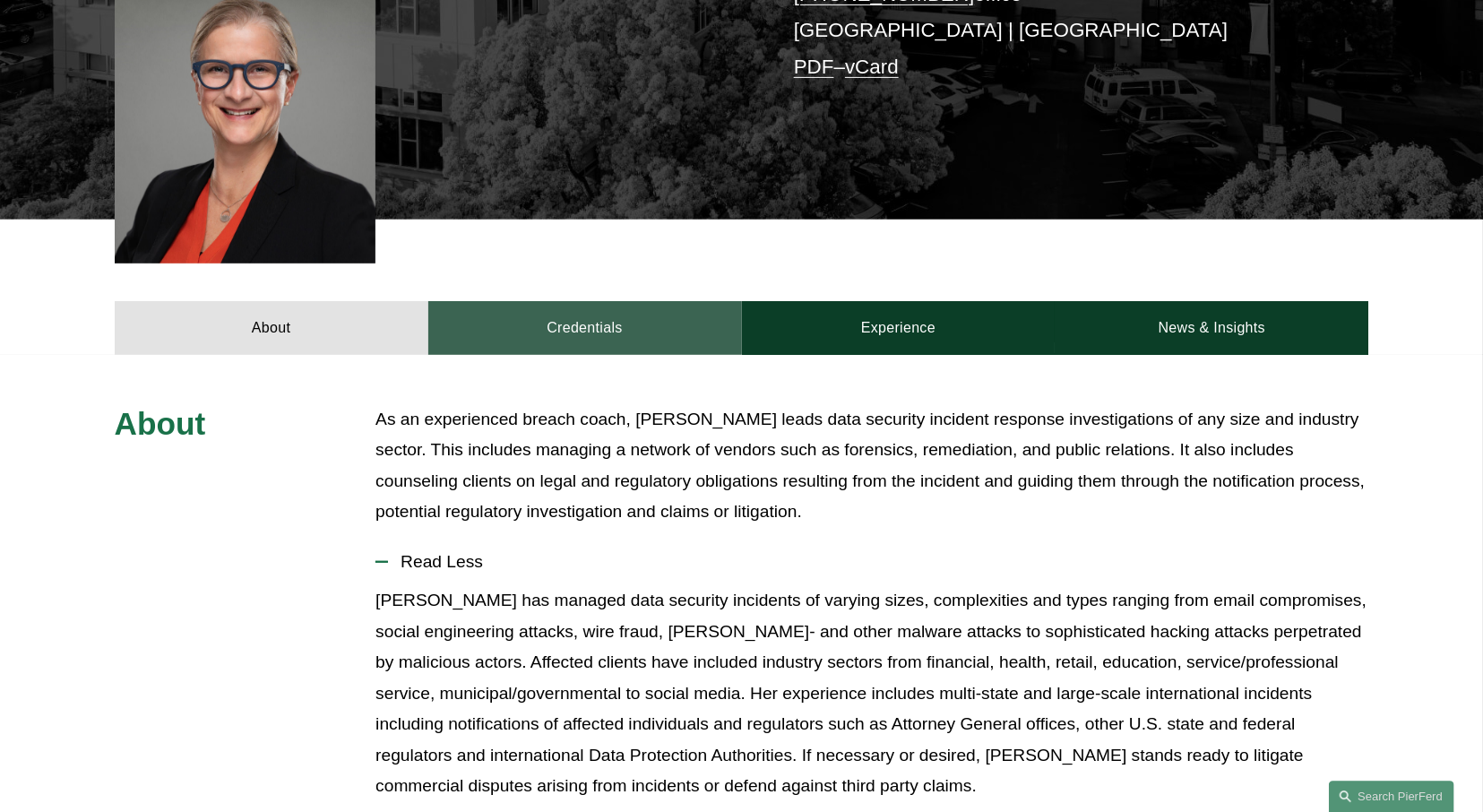
click at [635, 301] on link "Credentials" at bounding box center [585, 327] width 313 height 53
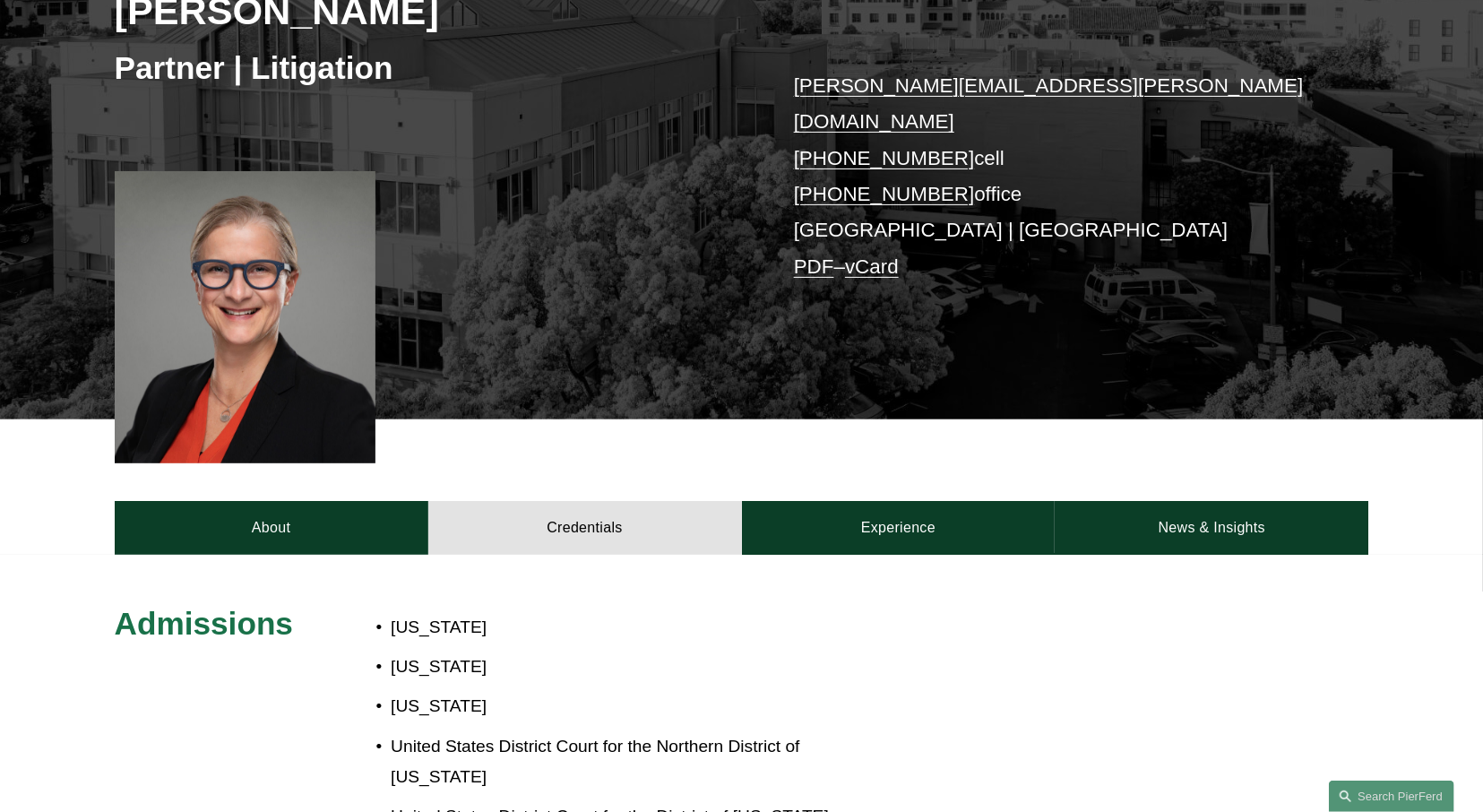
scroll to position [307, 0]
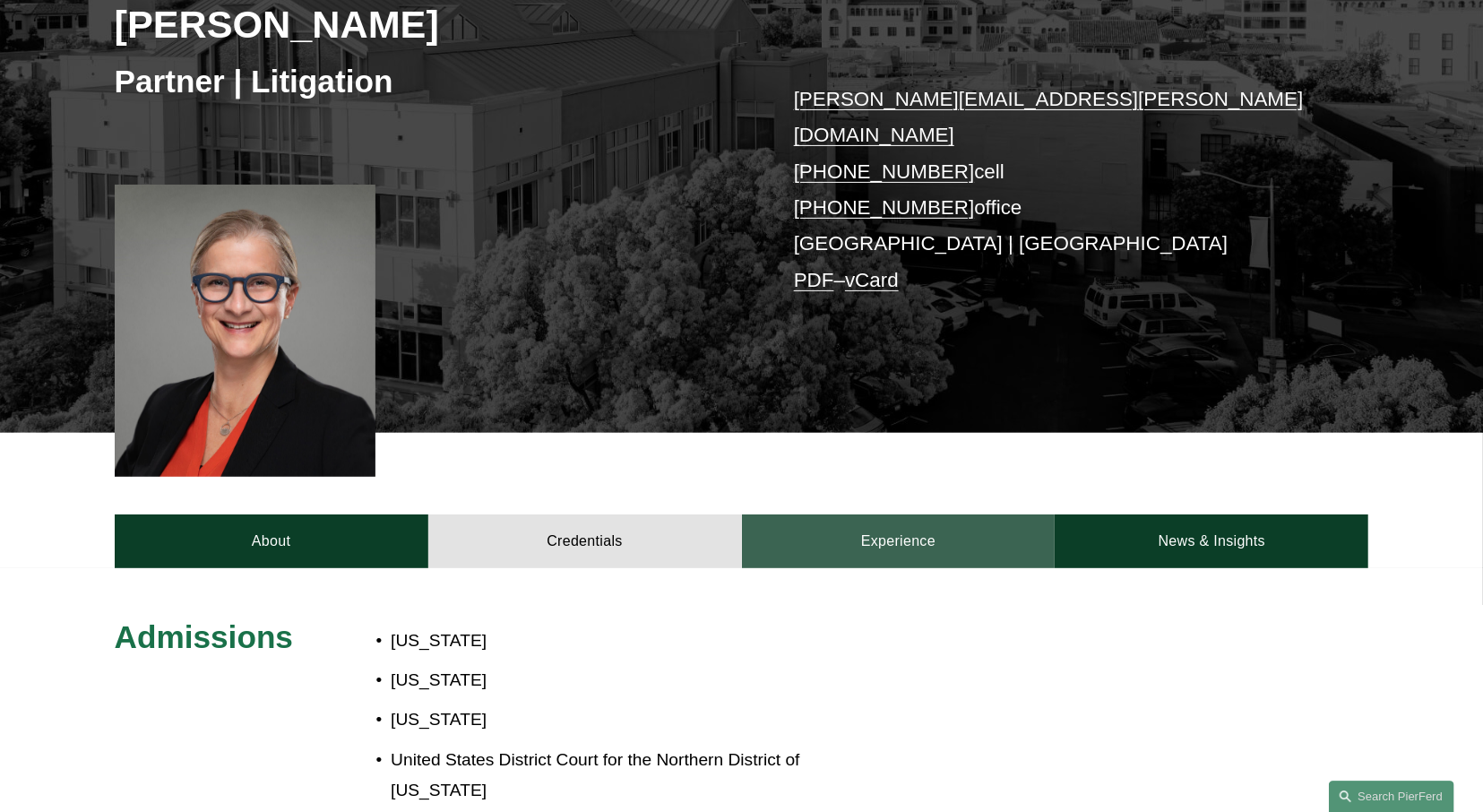
click at [928, 514] on link "Experience" at bounding box center [898, 541] width 313 height 53
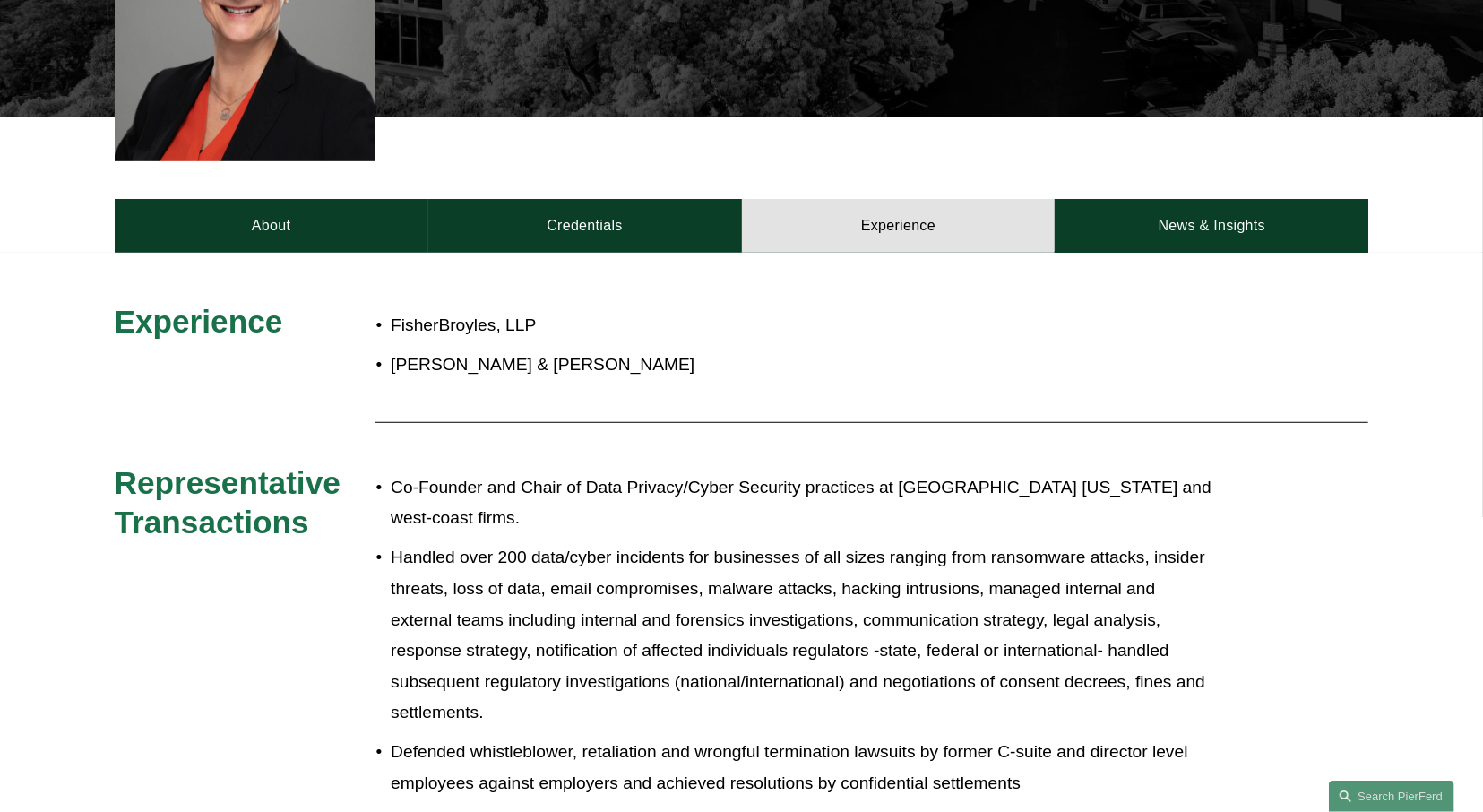
scroll to position [622, 0]
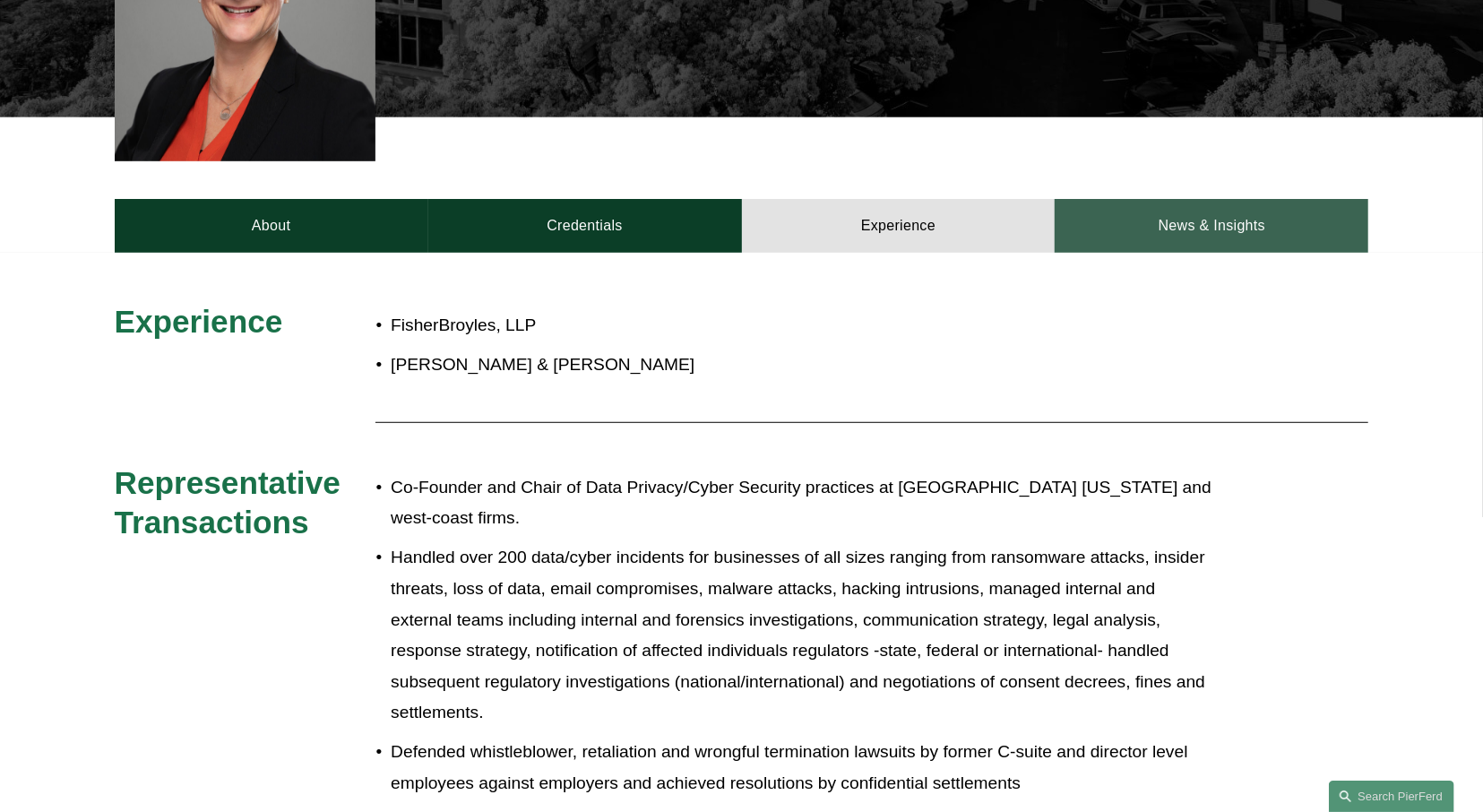
click at [1257, 213] on link "News & Insights" at bounding box center [1212, 226] width 313 height 53
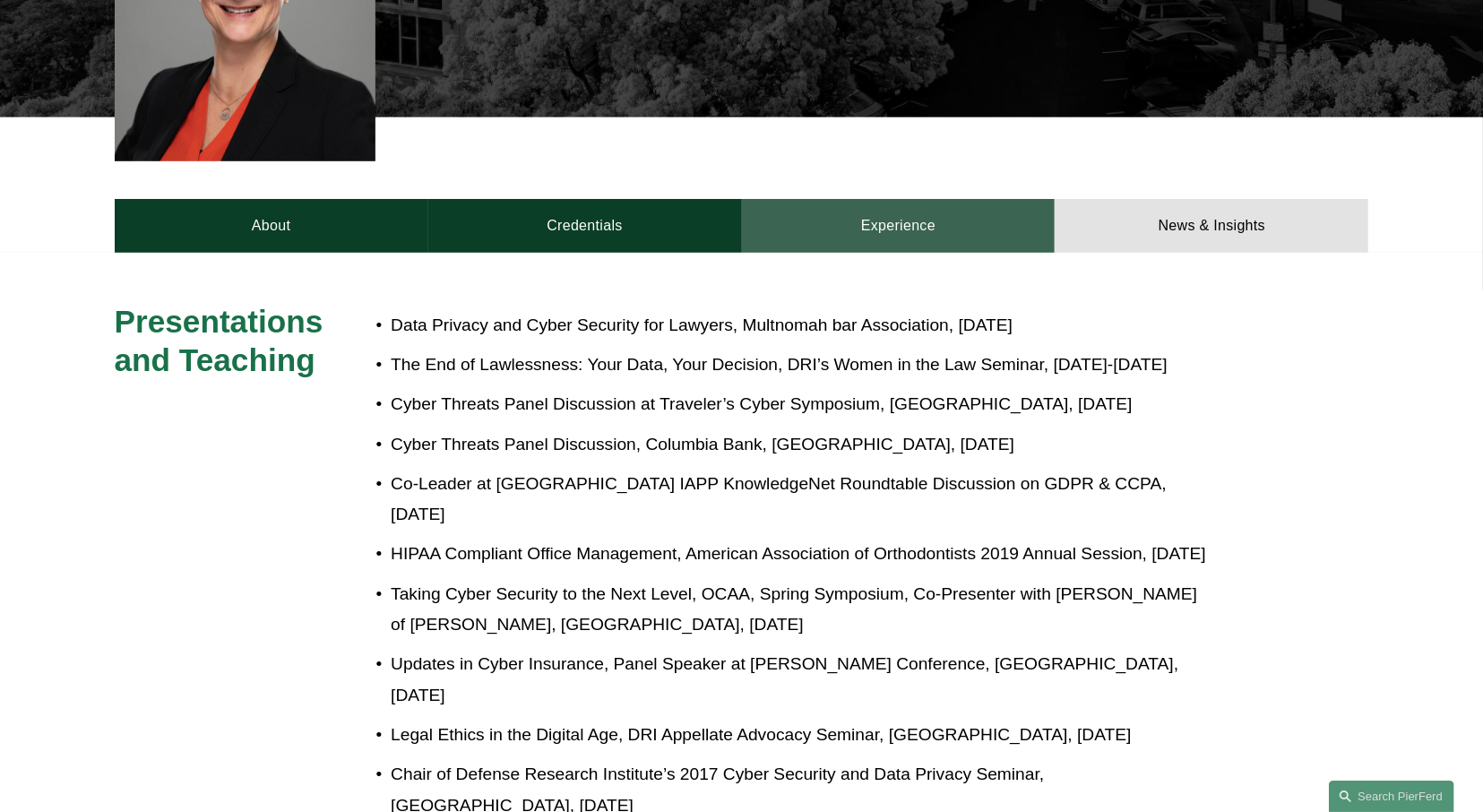
click at [981, 199] on link "Experience" at bounding box center [898, 226] width 313 height 53
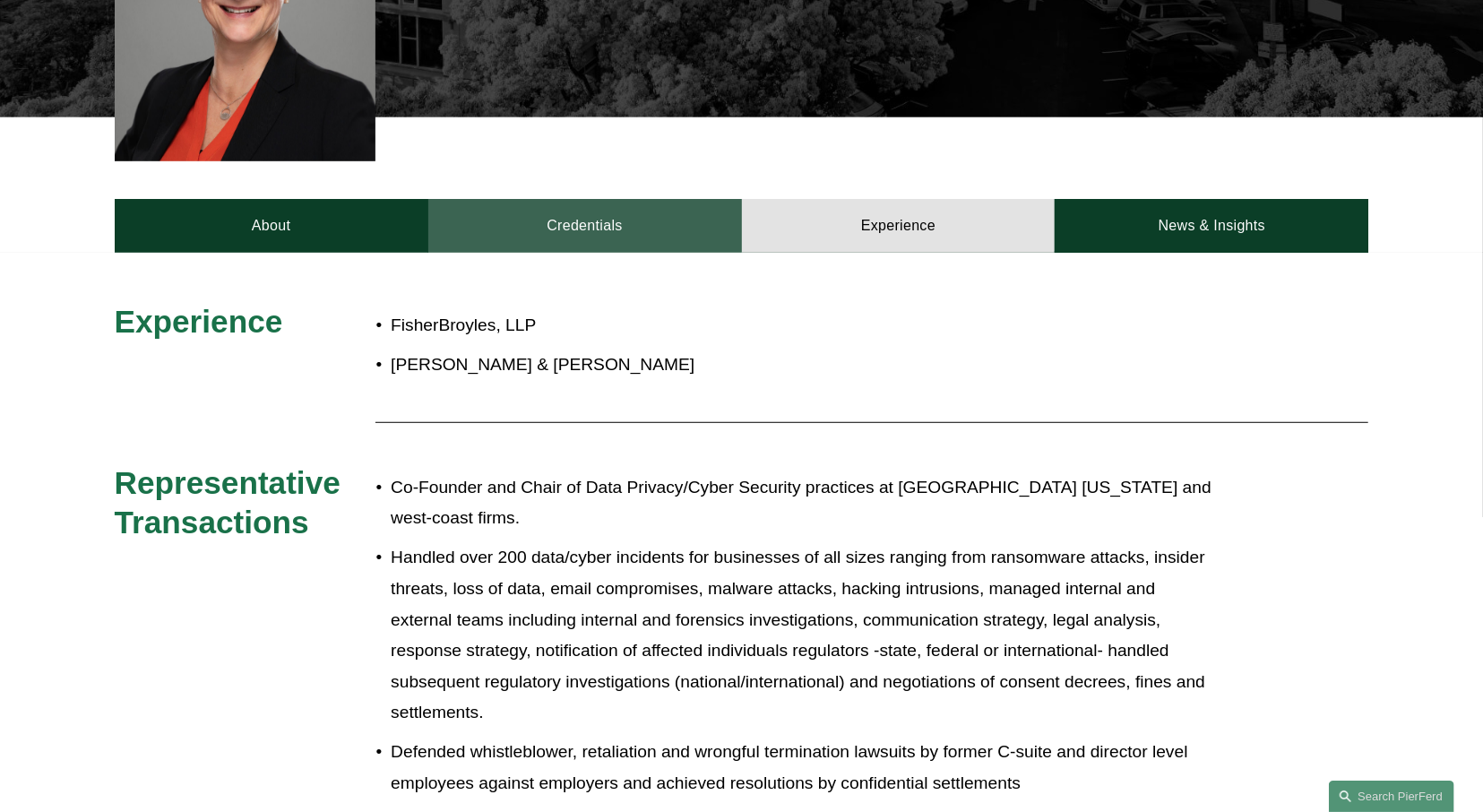
click at [657, 199] on link "Credentials" at bounding box center [585, 226] width 313 height 53
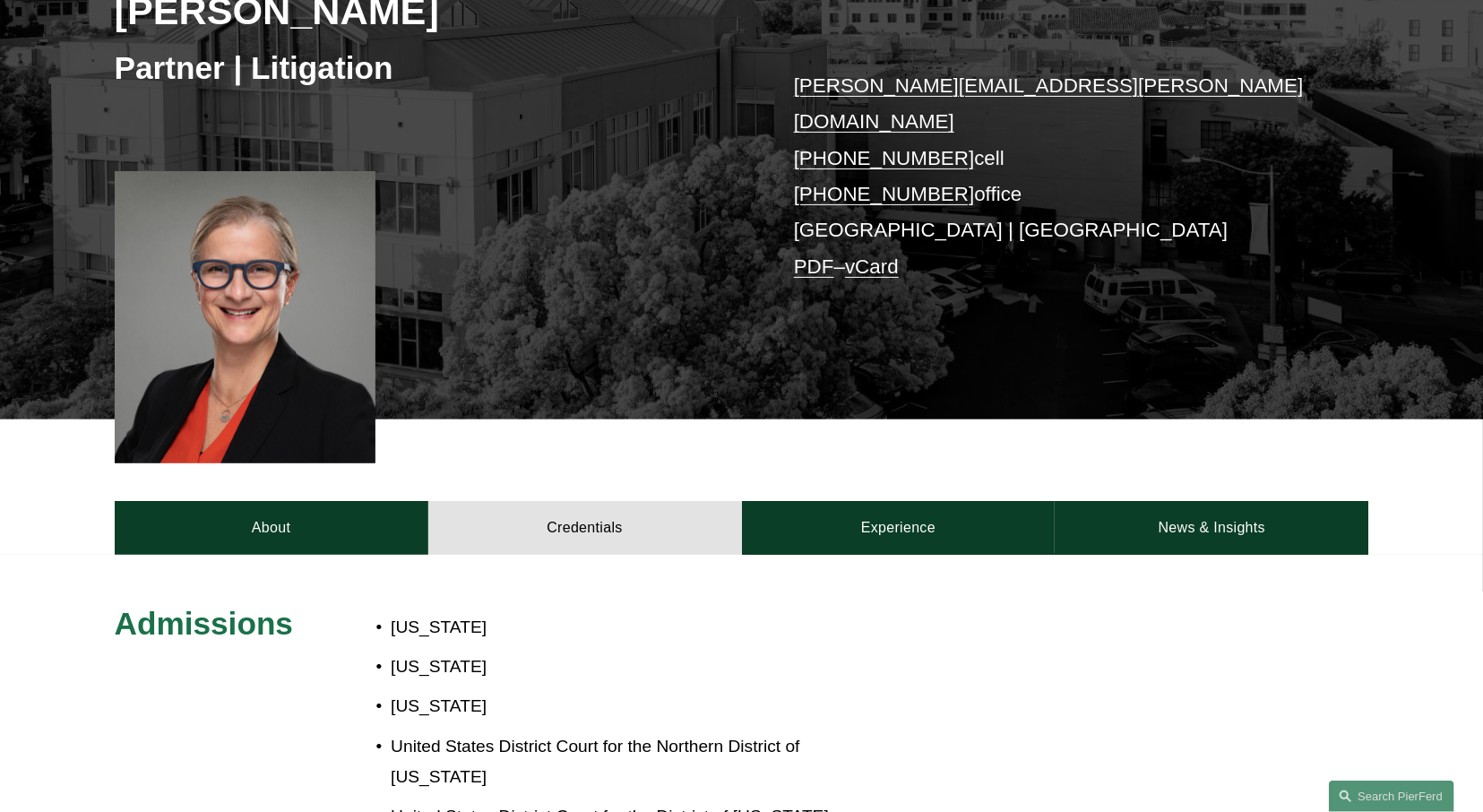
scroll to position [0, 0]
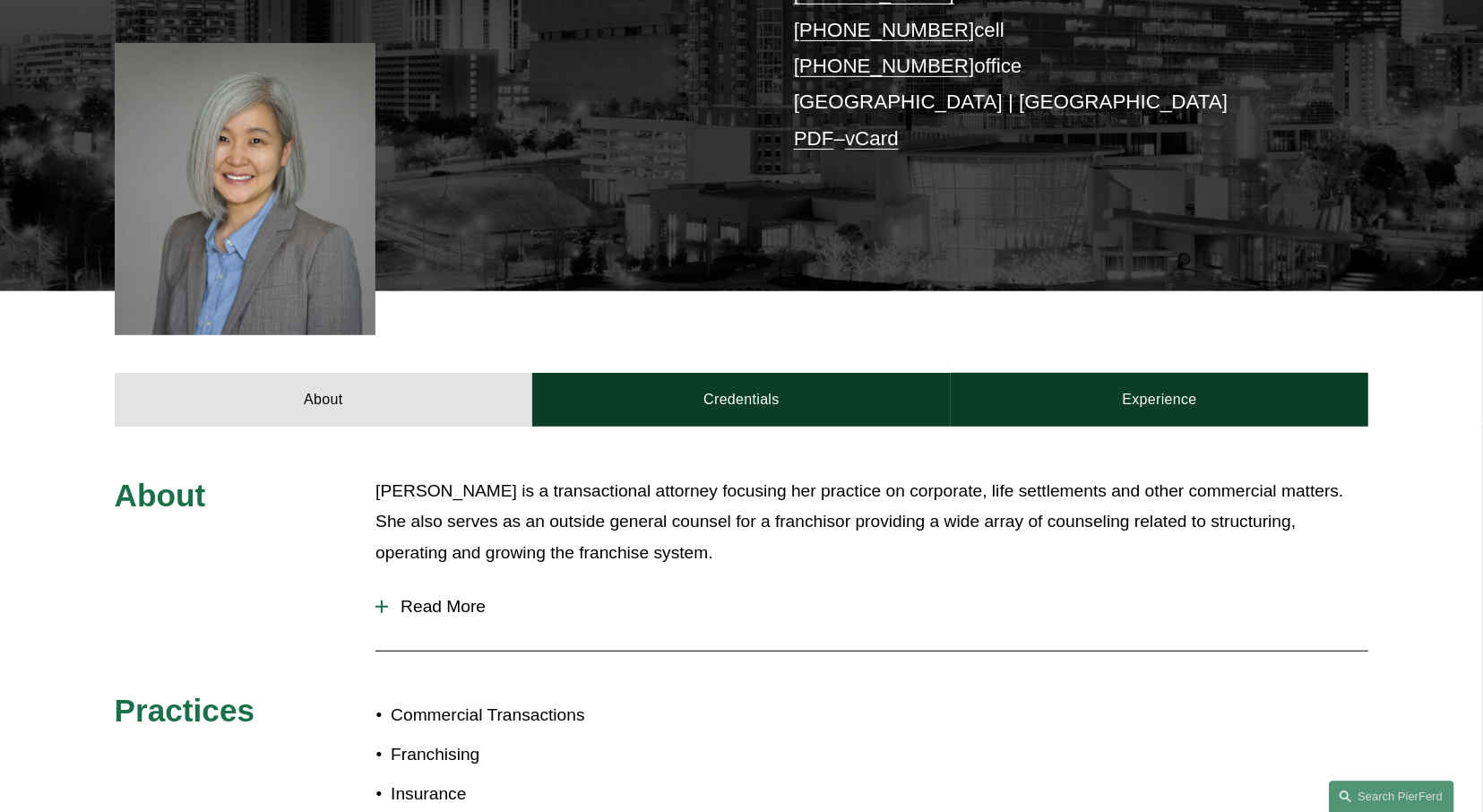
scroll to position [450, 0]
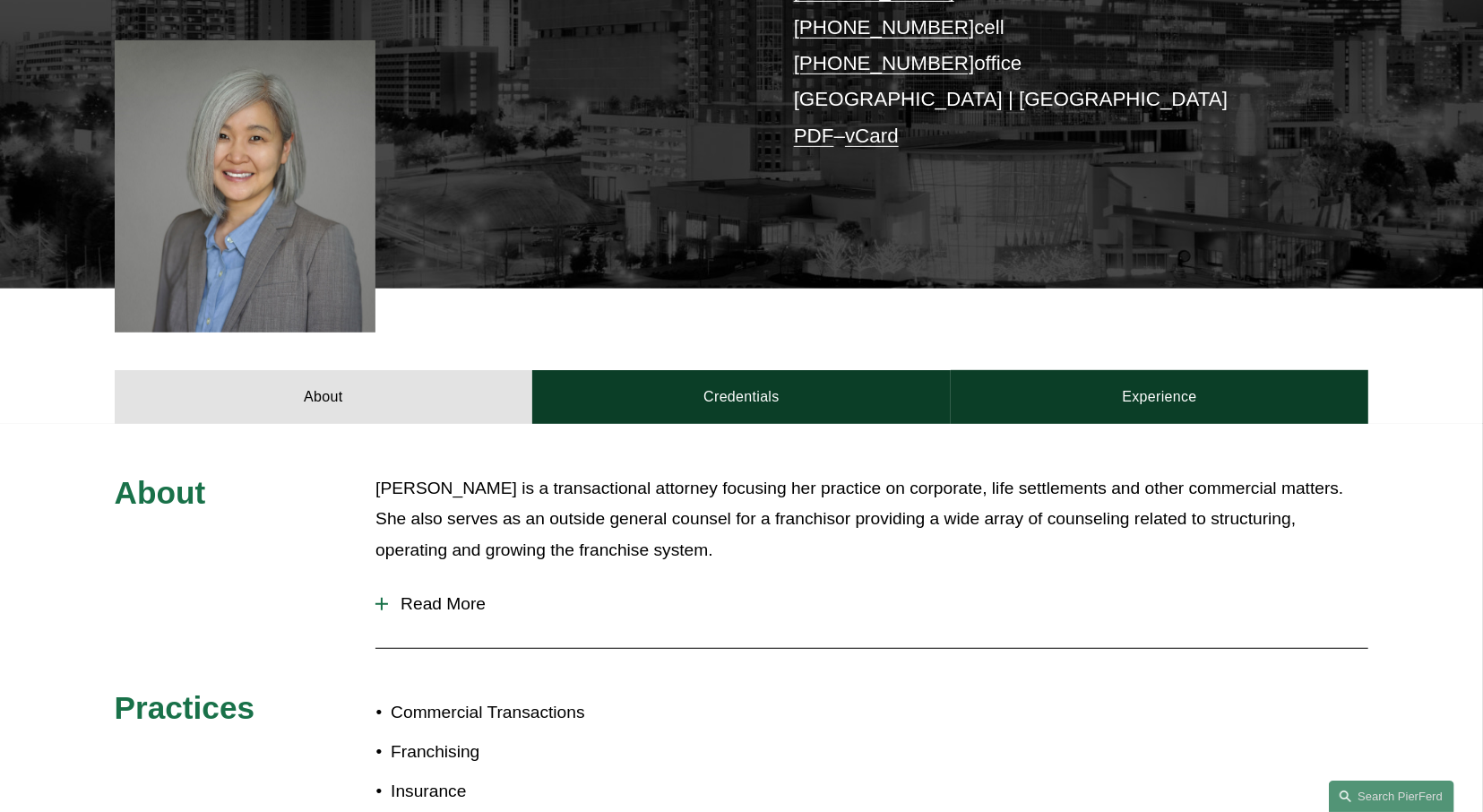
click at [458, 581] on button "Read More" at bounding box center [872, 604] width 993 height 47
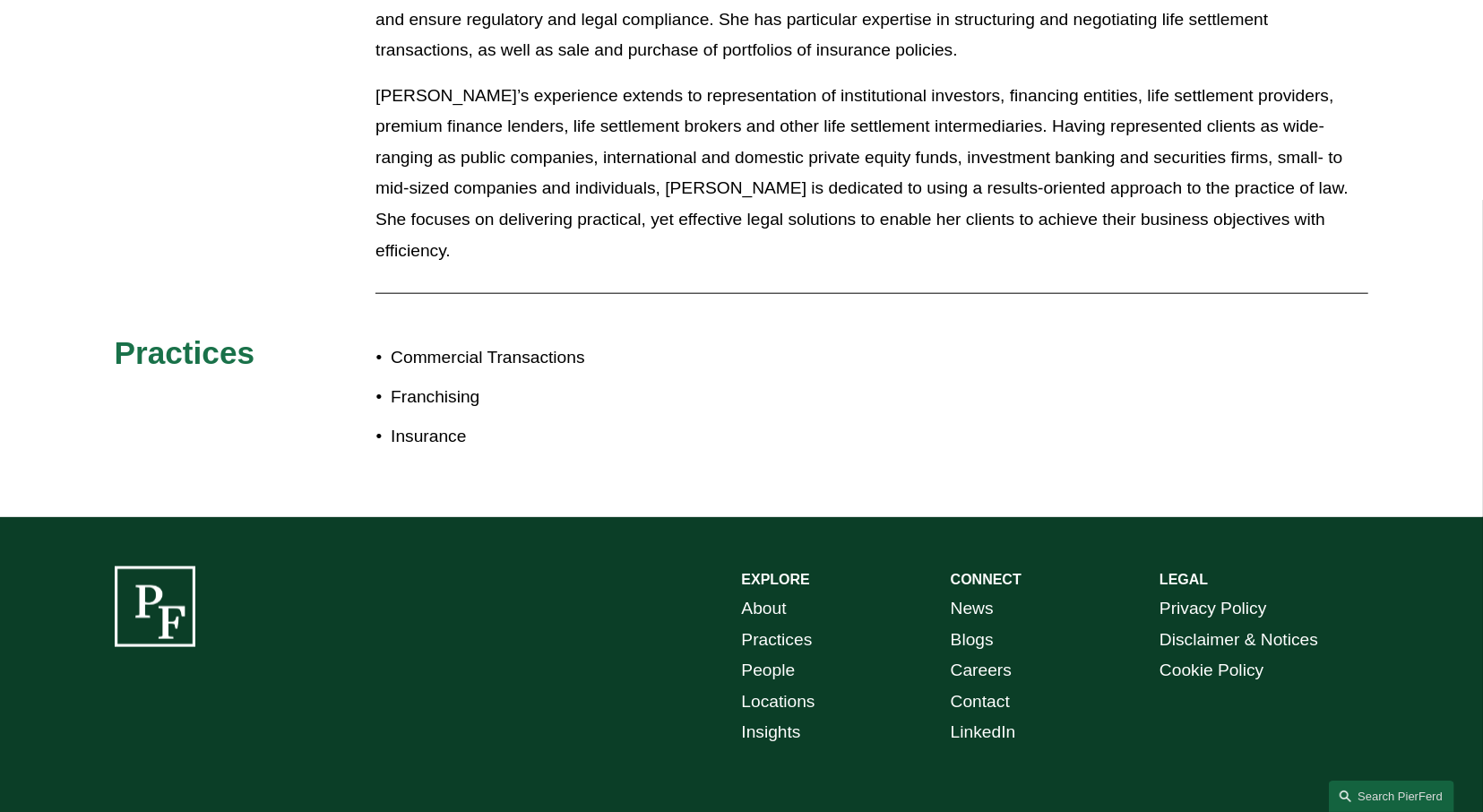
scroll to position [1208, 0]
